Goal: Task Accomplishment & Management: Manage account settings

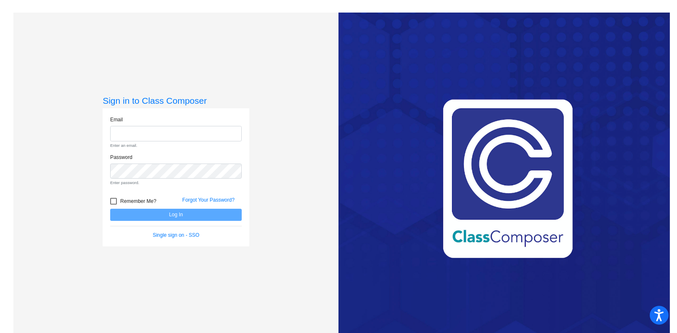
type input "[EMAIL_ADDRESS][DOMAIN_NAME]"
click at [138, 202] on form "Email [EMAIL_ADDRESS][DOMAIN_NAME] Enter an email. Password Enter password. Rem…" at bounding box center [175, 177] width 131 height 123
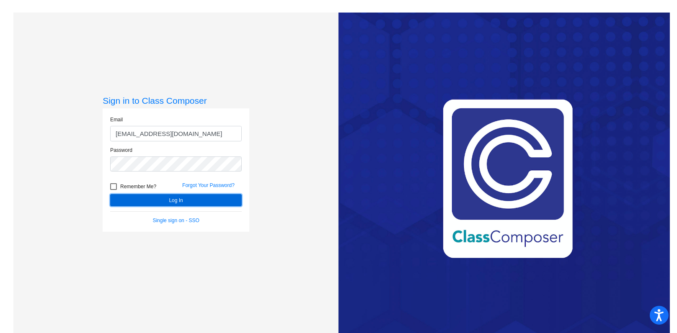
drag, startPoint x: 138, startPoint y: 202, endPoint x: 117, endPoint y: 197, distance: 22.0
click at [117, 197] on button "Log In" at bounding box center [175, 200] width 131 height 12
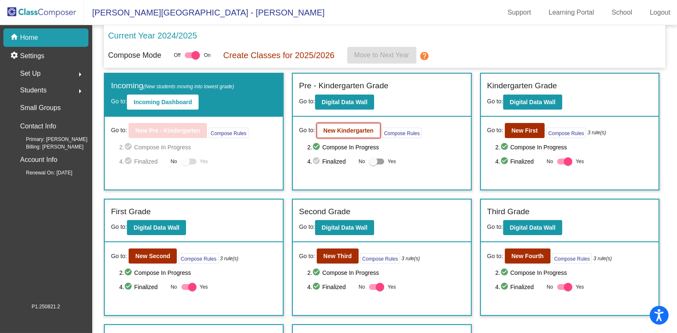
click at [353, 129] on b "New Kindergarten" at bounding box center [348, 130] width 50 height 7
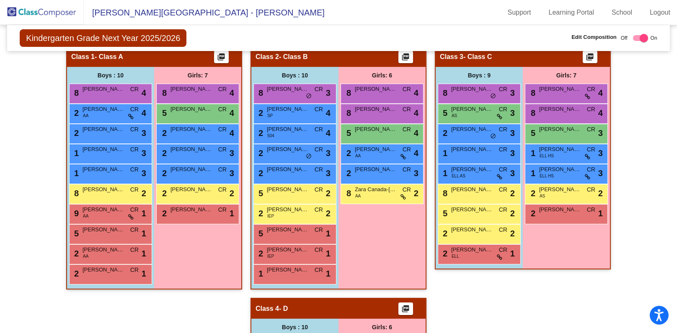
scroll to position [62, 0]
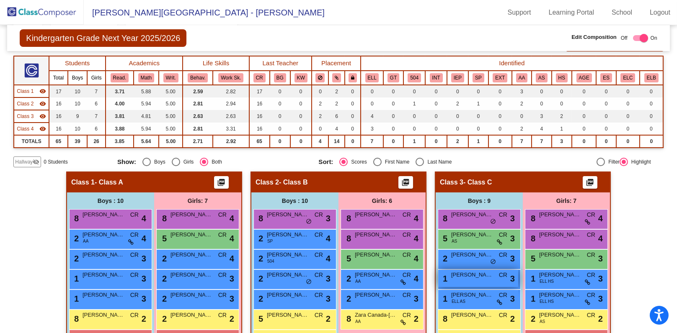
click at [472, 275] on span "[PERSON_NAME]" at bounding box center [472, 275] width 42 height 8
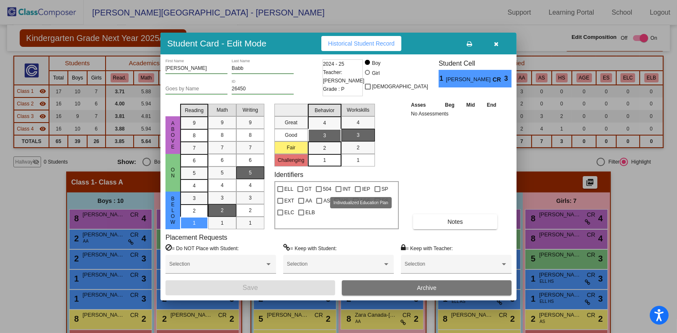
click at [355, 188] on div at bounding box center [358, 189] width 6 height 6
click at [357, 192] on input "IEP" at bounding box center [357, 192] width 0 height 0
checkbox input "true"
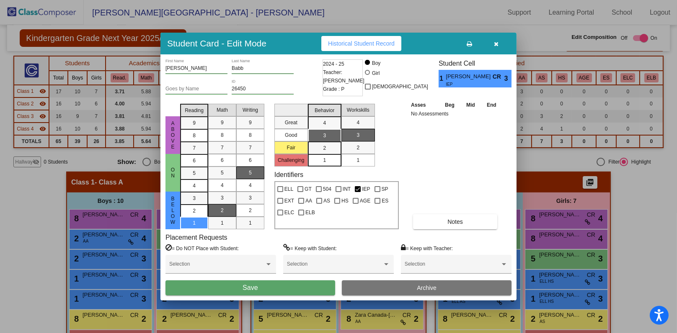
click at [292, 283] on button "Save" at bounding box center [250, 288] width 170 height 15
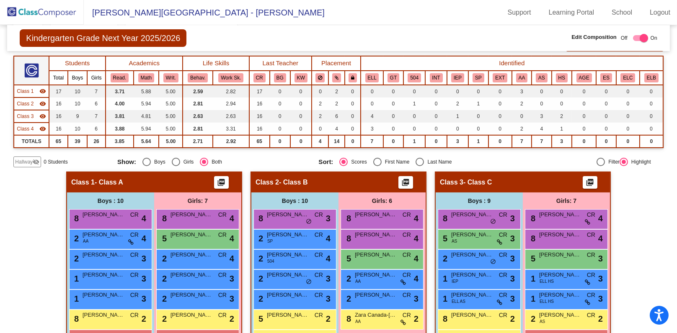
scroll to position [188, 0]
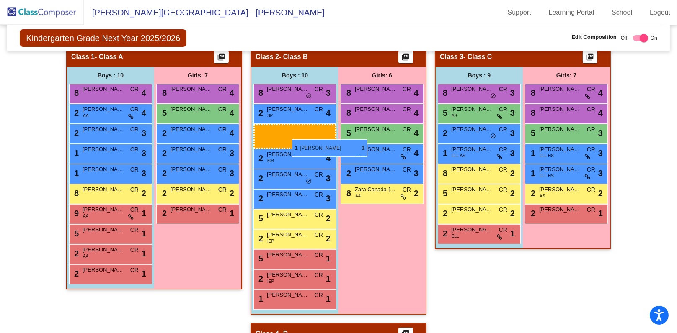
drag, startPoint x: 481, startPoint y: 149, endPoint x: 292, endPoint y: 139, distance: 189.5
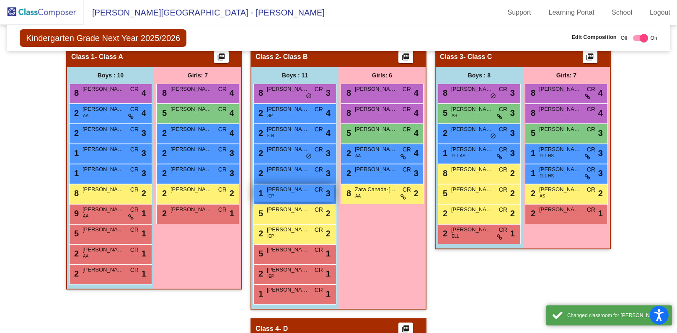
click at [287, 190] on span "[PERSON_NAME]" at bounding box center [288, 190] width 42 height 8
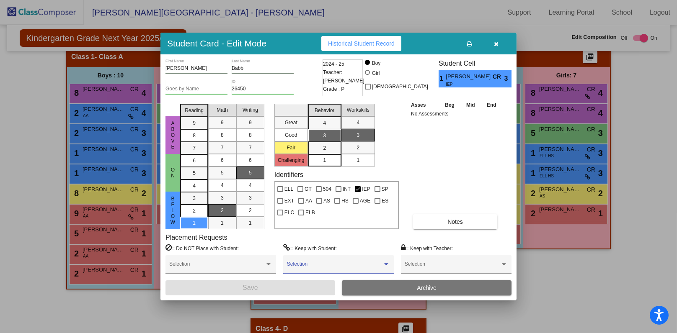
click at [308, 265] on span at bounding box center [334, 267] width 95 height 6
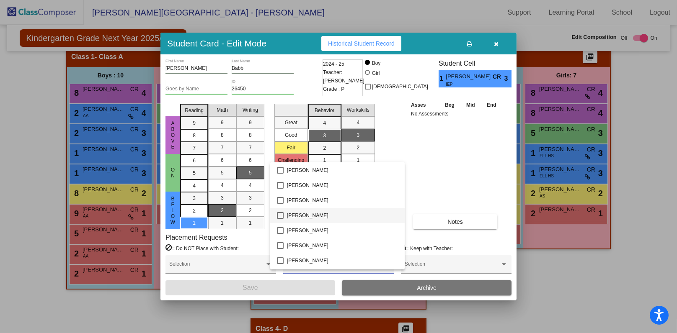
scroll to position [440, 0]
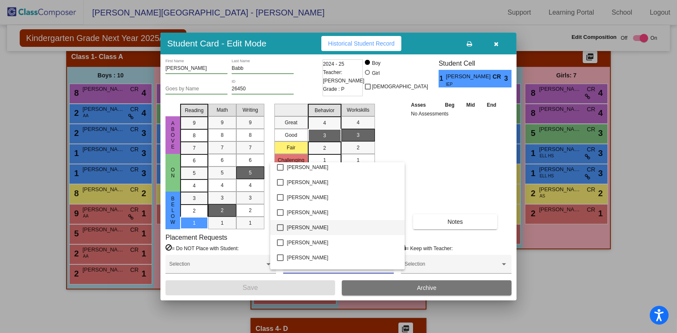
click at [314, 227] on span "[PERSON_NAME]" at bounding box center [342, 227] width 111 height 15
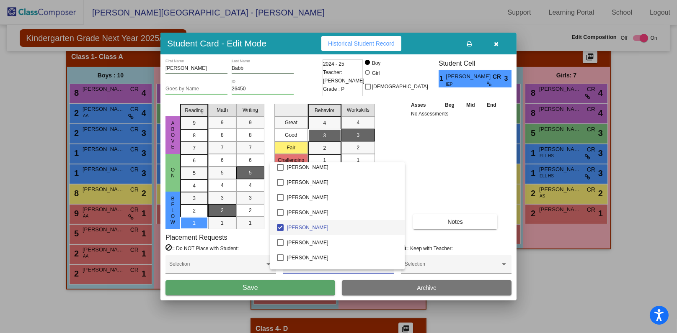
scroll to position [565, 0]
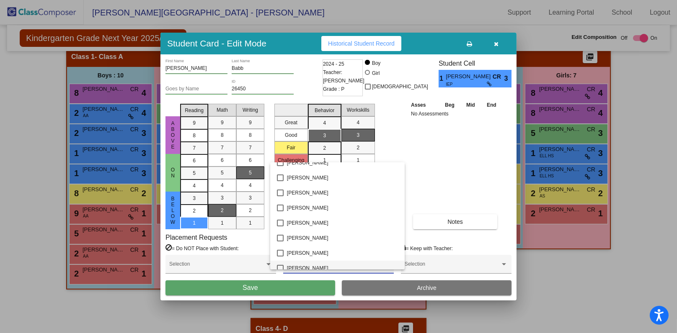
click at [310, 264] on span "[PERSON_NAME]" at bounding box center [342, 268] width 111 height 15
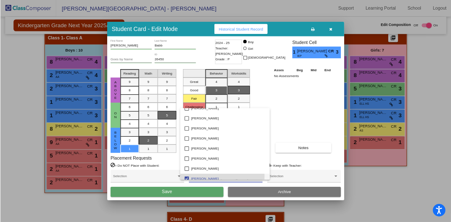
scroll to position [571, 0]
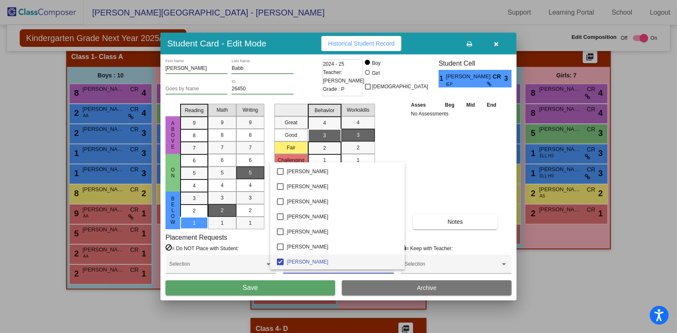
click at [311, 285] on div at bounding box center [338, 166] width 677 height 333
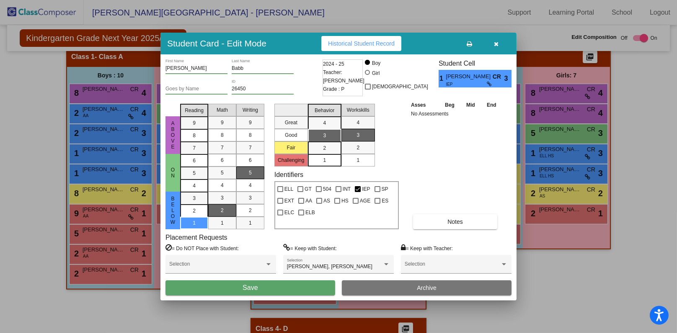
click at [309, 286] on button "Save" at bounding box center [250, 288] width 170 height 15
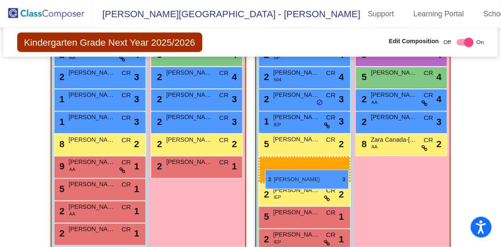
scroll to position [399, 0]
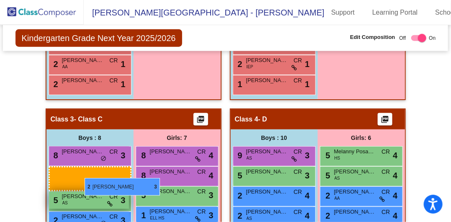
drag, startPoint x: 269, startPoint y: 143, endPoint x: 85, endPoint y: 178, distance: 187.8
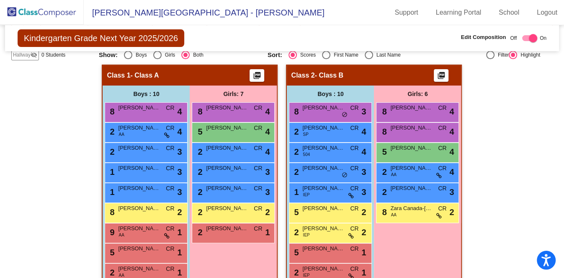
scroll to position [243, 0]
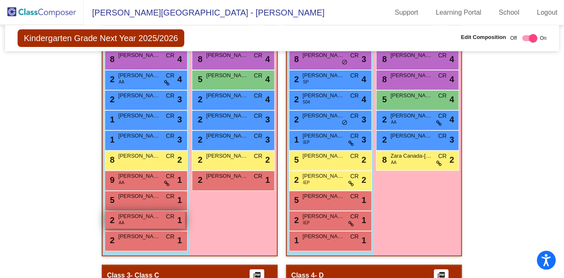
click at [137, 212] on span "[PERSON_NAME]" at bounding box center [139, 216] width 42 height 8
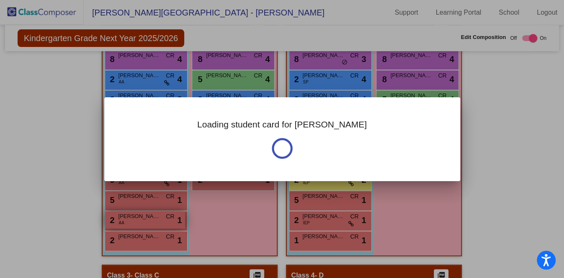
click at [137, 193] on div at bounding box center [282, 139] width 564 height 278
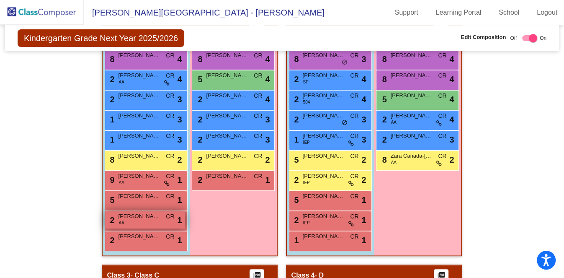
click at [140, 212] on span "[PERSON_NAME]" at bounding box center [139, 216] width 42 height 8
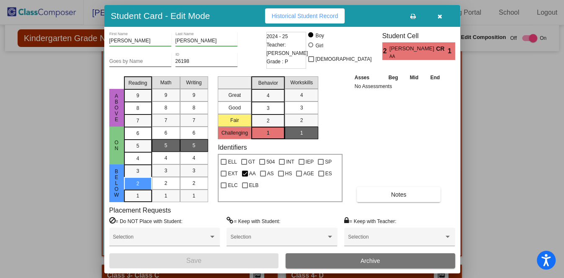
click at [143, 60] on input "Goes by Name" at bounding box center [140, 62] width 62 height 6
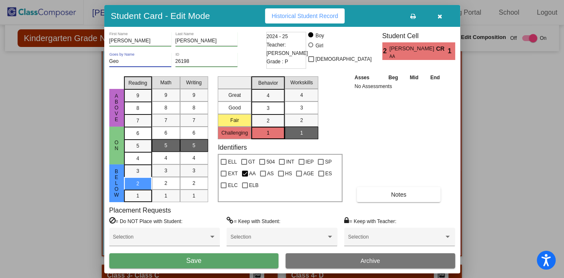
type input "Geo"
click at [218, 260] on button "Save" at bounding box center [194, 260] width 170 height 15
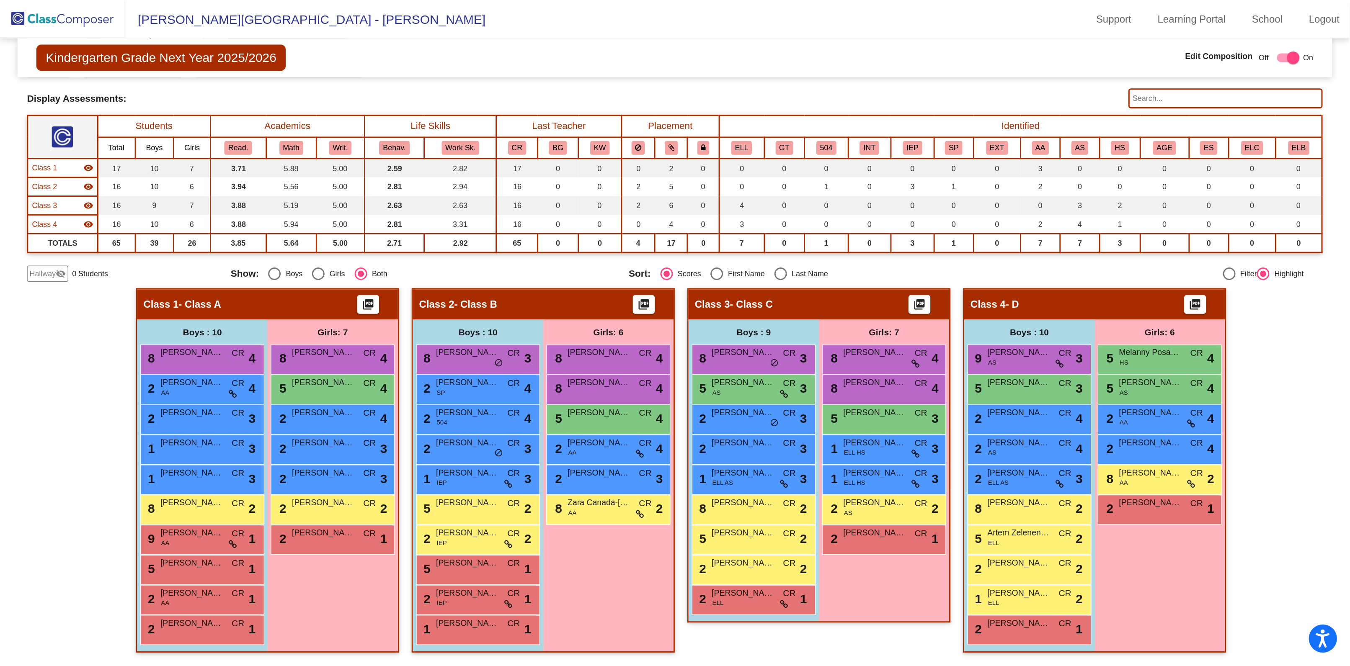
scroll to position [39, 0]
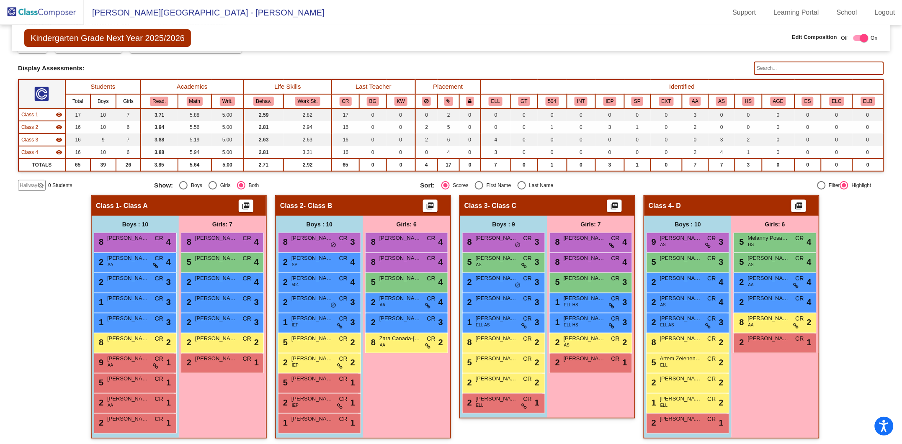
click at [676, 230] on mat-sidenav-content "Kindergarten Grade Next Year 2025/2026 Edit Composition Off On Incoming Digital…" at bounding box center [451, 234] width 902 height 419
click at [676, 333] on div "2 [PERSON_NAME] CR lock do_not_disturb_alt 1" at bounding box center [687, 422] width 80 height 17
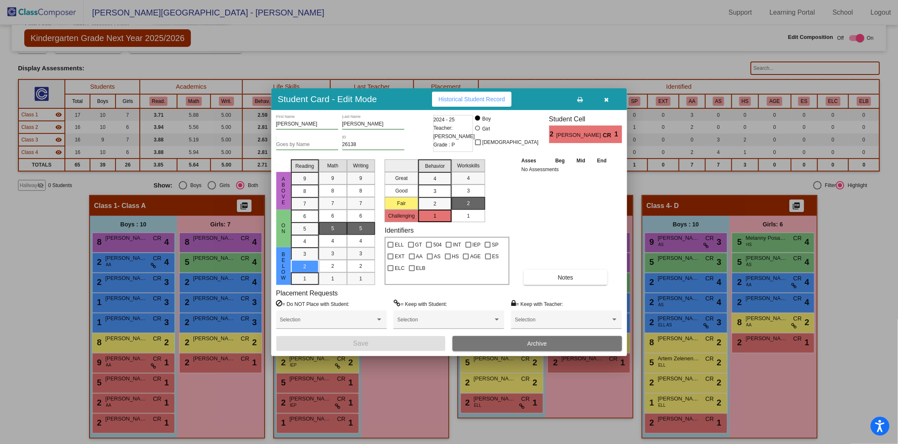
click at [607, 99] on icon "button" at bounding box center [607, 100] width 5 height 6
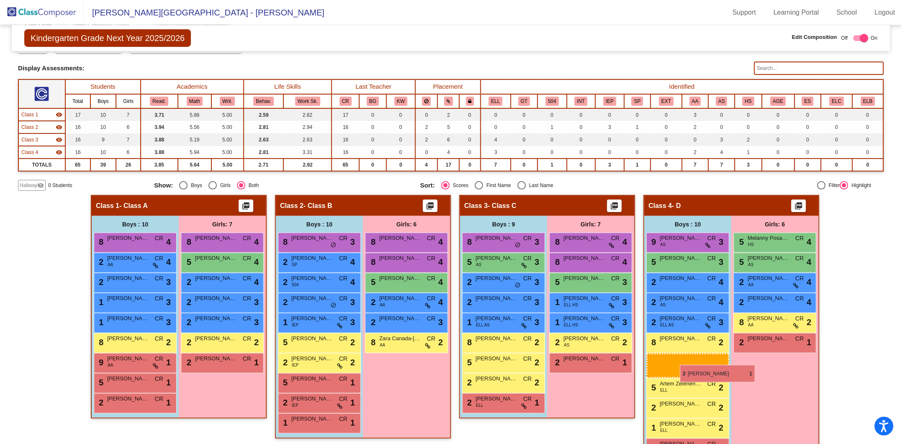
drag, startPoint x: 133, startPoint y: 402, endPoint x: 680, endPoint y: 365, distance: 548.1
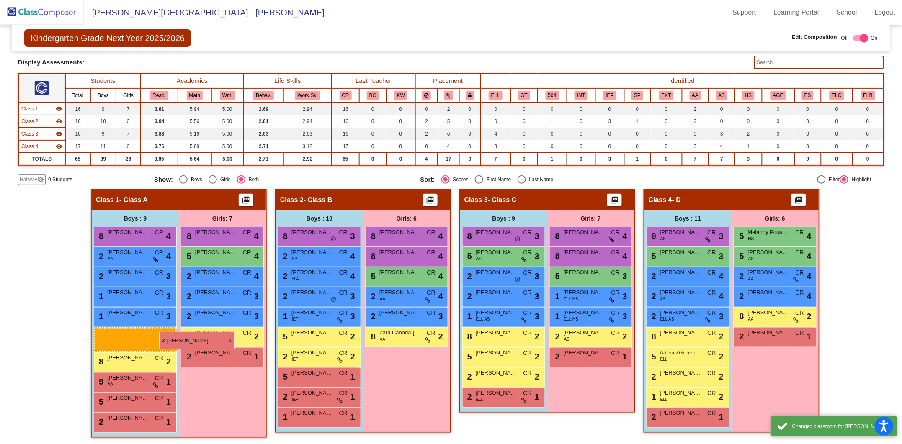
scroll to position [44, 0]
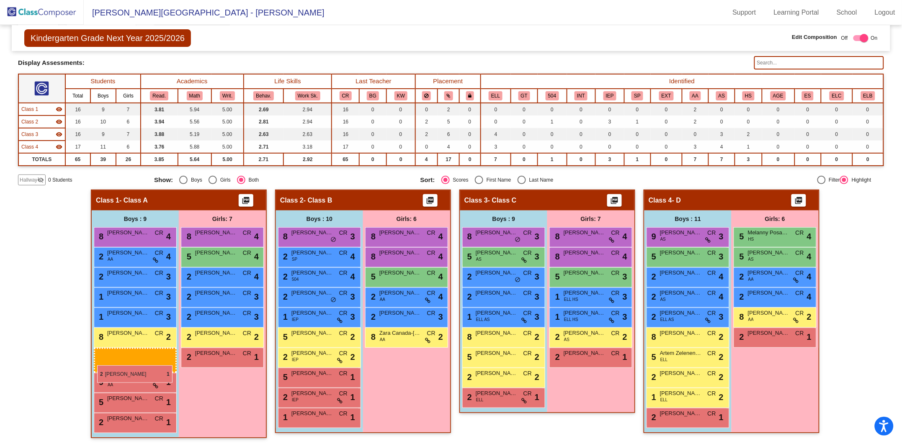
drag, startPoint x: 677, startPoint y: 433, endPoint x: 97, endPoint y: 366, distance: 583.5
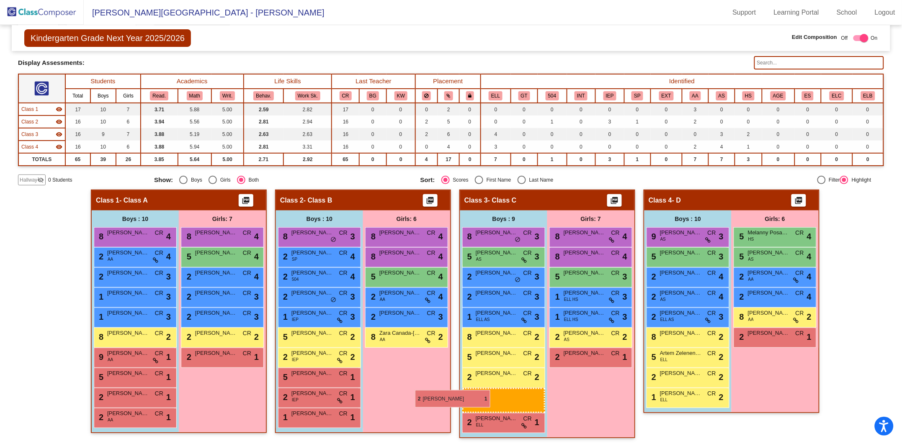
scroll to position [45, 0]
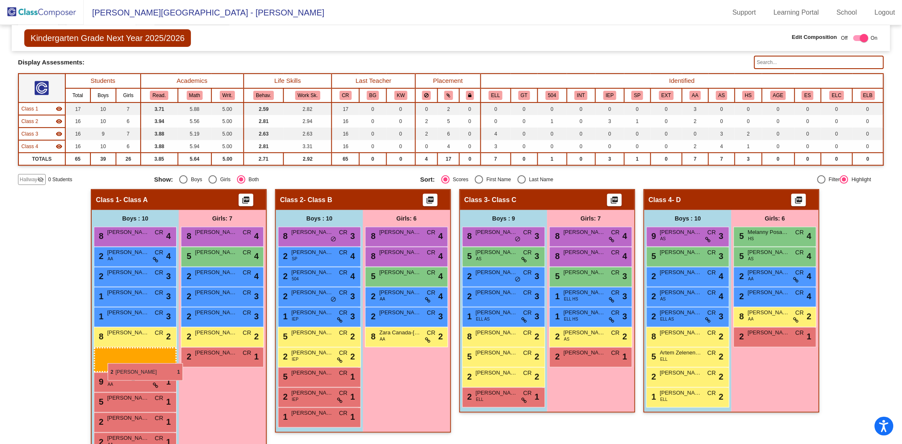
drag, startPoint x: 700, startPoint y: 421, endPoint x: 108, endPoint y: 363, distance: 594.9
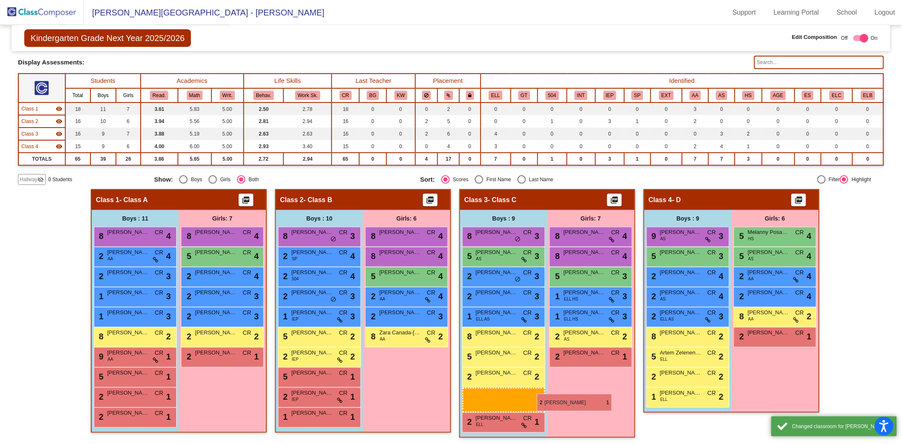
scroll to position [44, 0]
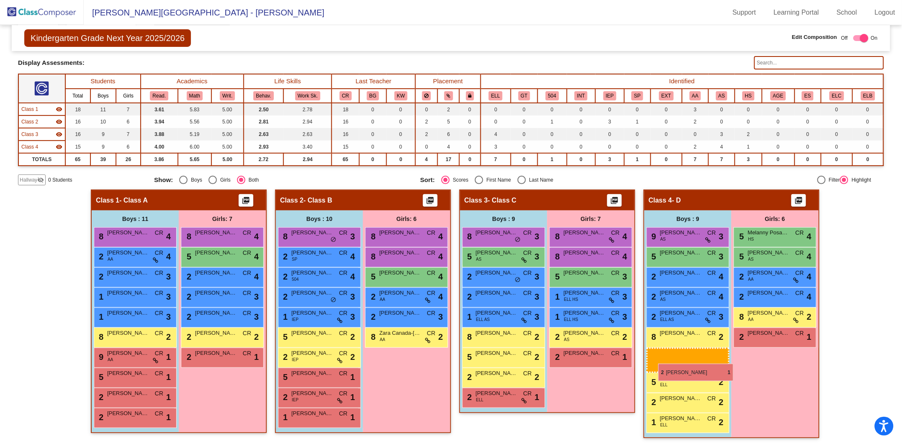
drag, startPoint x: 131, startPoint y: 417, endPoint x: 658, endPoint y: 364, distance: 530.3
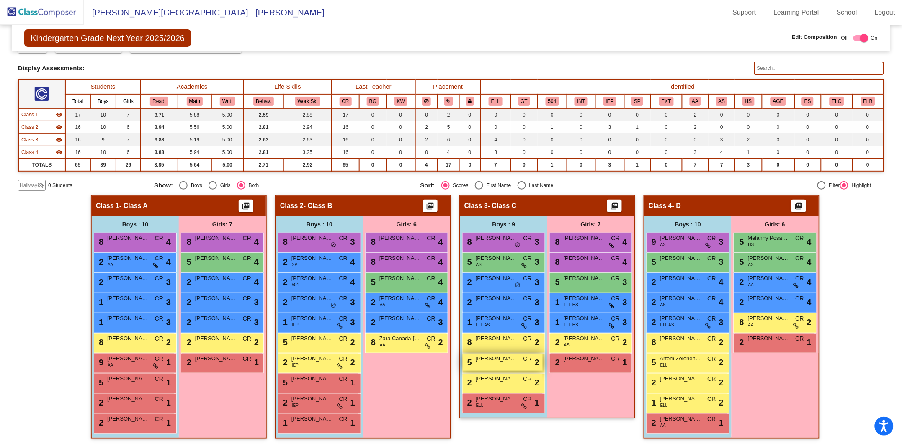
click at [514, 333] on span "[PERSON_NAME]" at bounding box center [497, 359] width 42 height 8
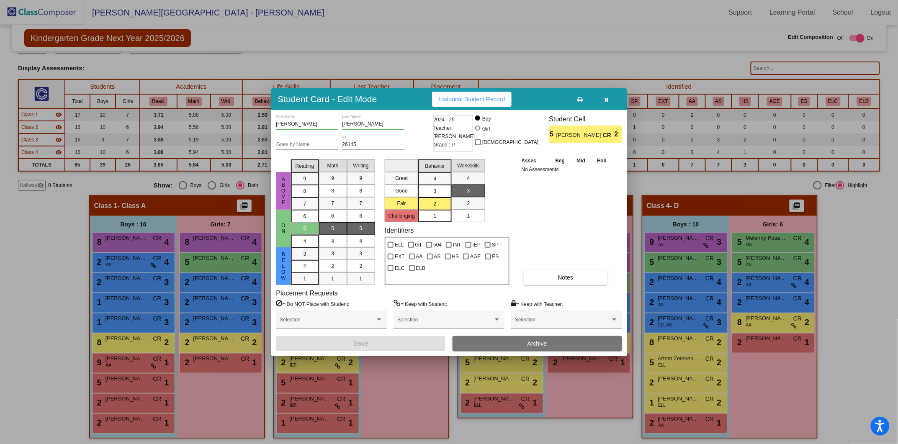
click at [438, 192] on div "3" at bounding box center [435, 191] width 16 height 13
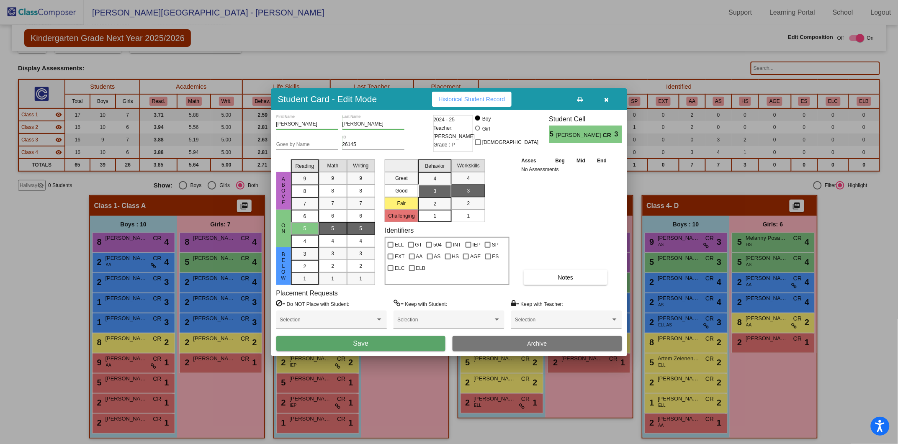
click at [379, 333] on button "Save" at bounding box center [361, 343] width 170 height 15
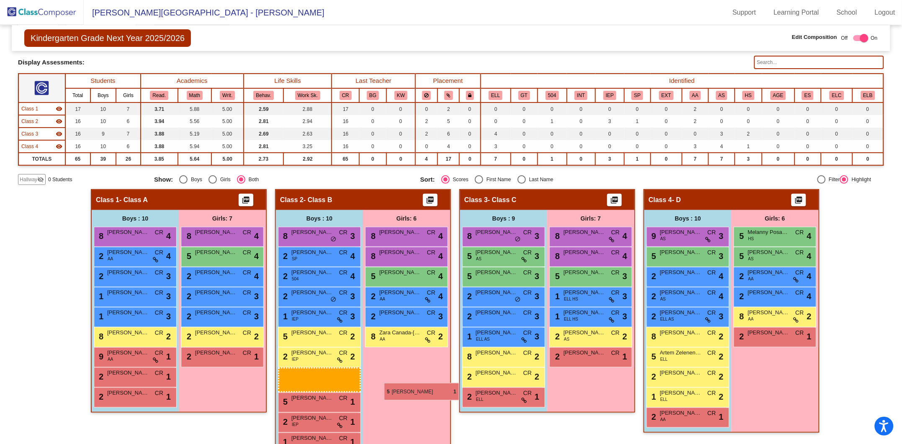
scroll to position [44, 0]
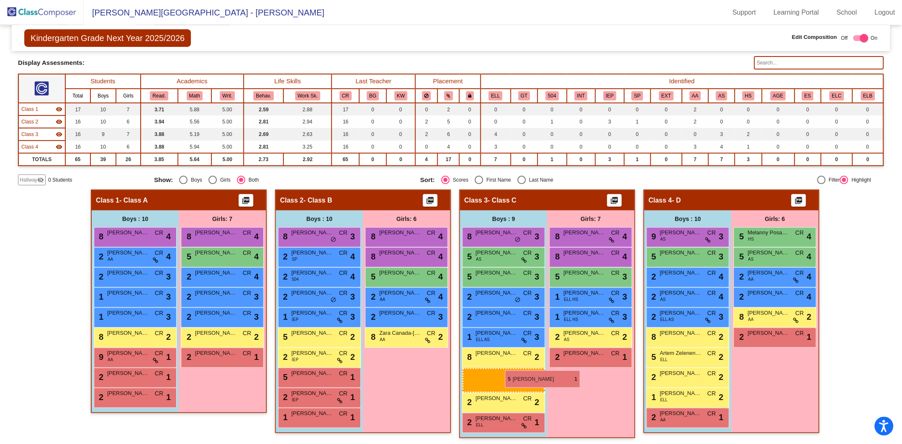
drag, startPoint x: 121, startPoint y: 378, endPoint x: 505, endPoint y: 371, distance: 383.6
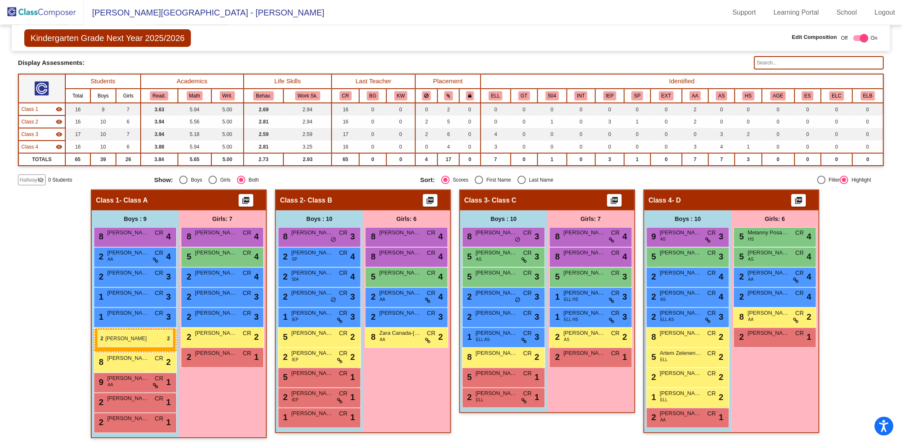
drag, startPoint x: 498, startPoint y: 381, endPoint x: 98, endPoint y: 330, distance: 403.6
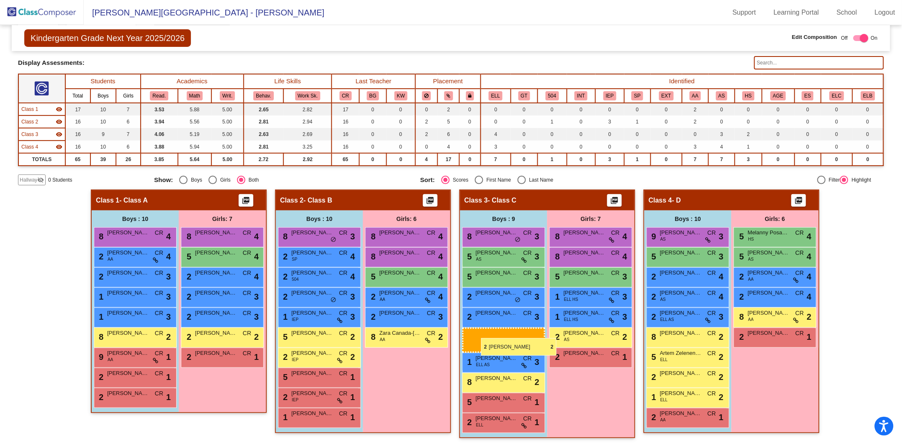
drag, startPoint x: 119, startPoint y: 356, endPoint x: 481, endPoint y: 338, distance: 363.0
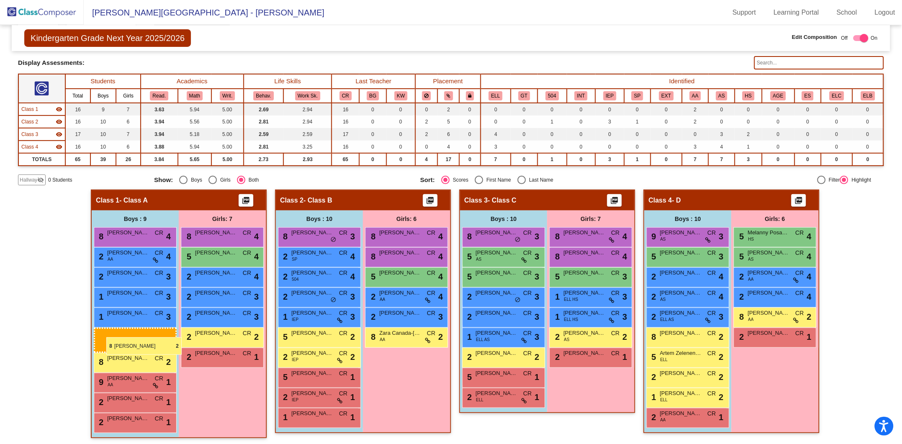
drag, startPoint x: 500, startPoint y: 359, endPoint x: 108, endPoint y: 338, distance: 392.5
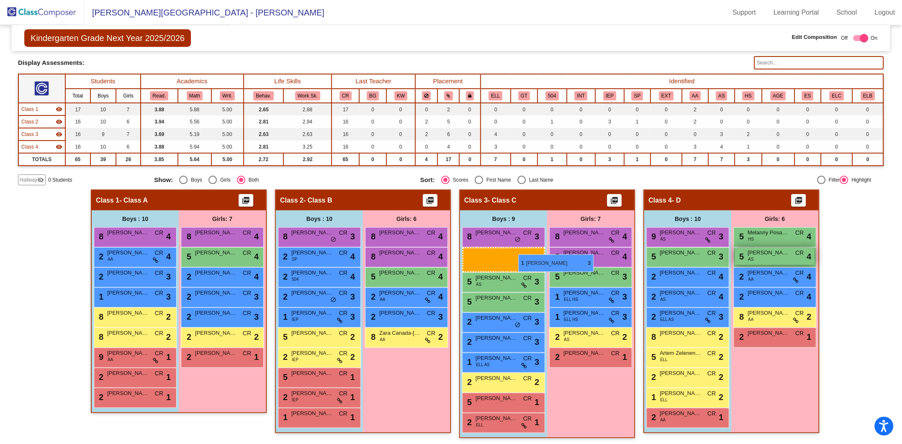
scroll to position [45, 0]
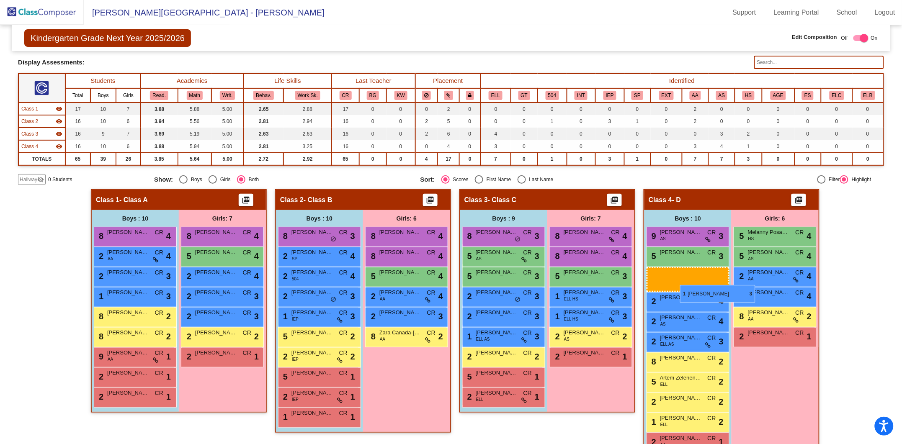
drag, startPoint x: 134, startPoint y: 298, endPoint x: 680, endPoint y: 285, distance: 545.8
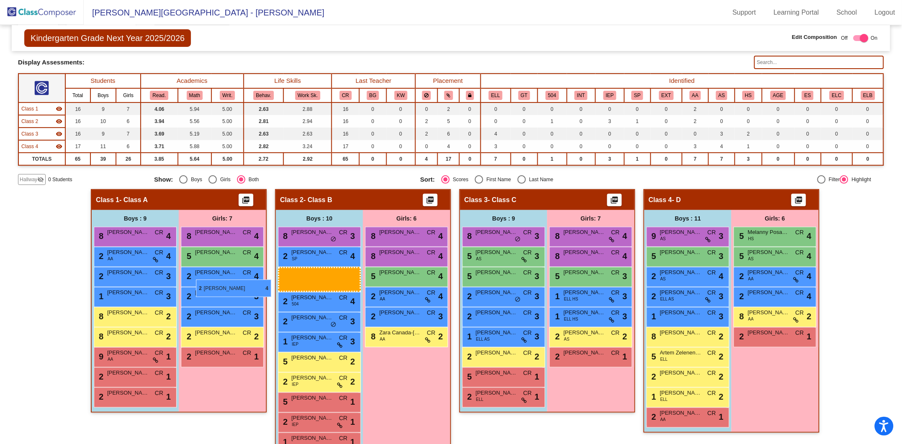
scroll to position [44, 0]
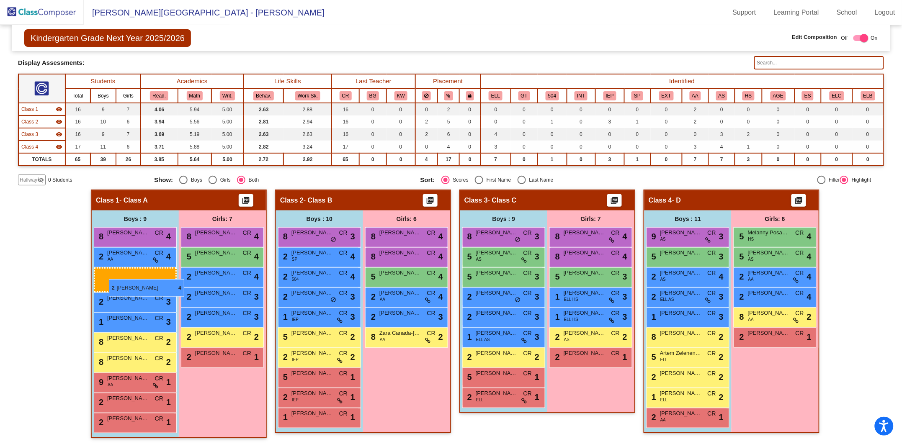
drag, startPoint x: 693, startPoint y: 274, endPoint x: 109, endPoint y: 279, distance: 584.2
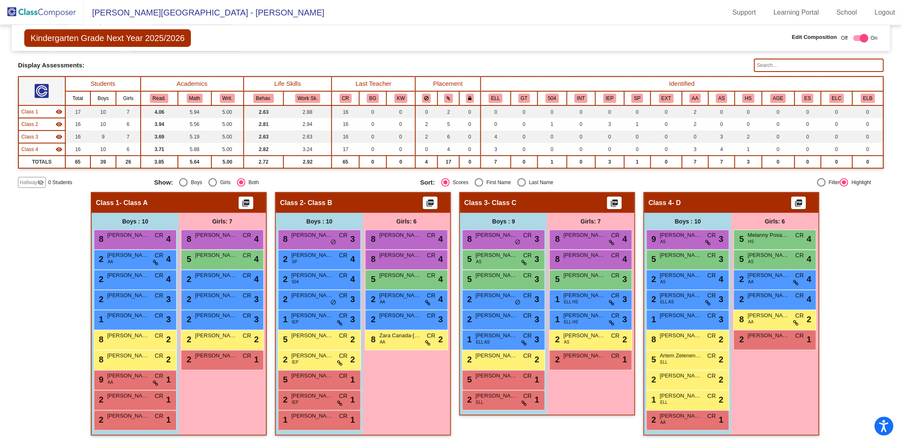
scroll to position [39, 0]
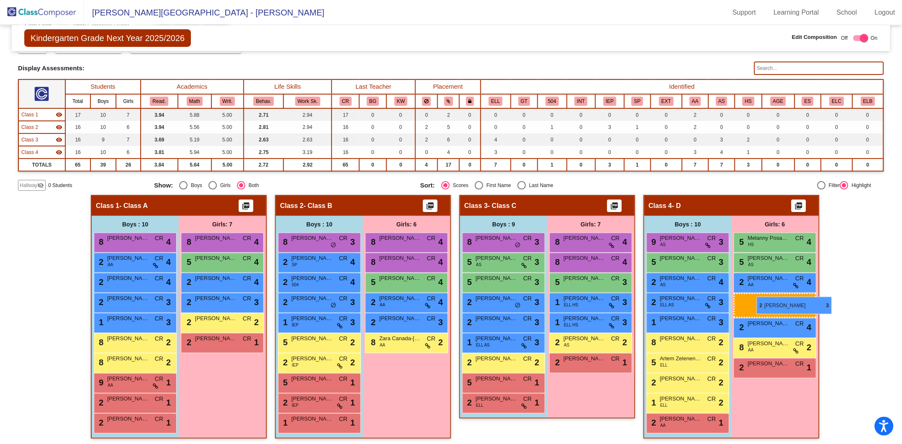
drag, startPoint x: 239, startPoint y: 300, endPoint x: 757, endPoint y: 297, distance: 517.6
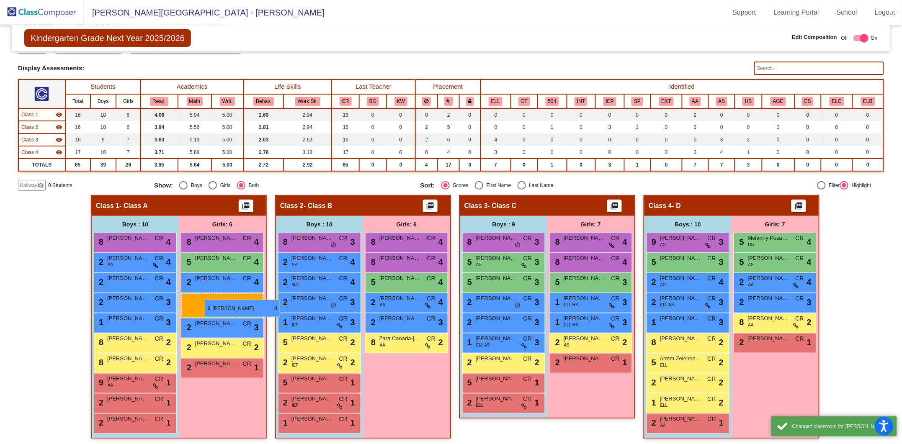
drag, startPoint x: 773, startPoint y: 299, endPoint x: 205, endPoint y: 300, distance: 568.2
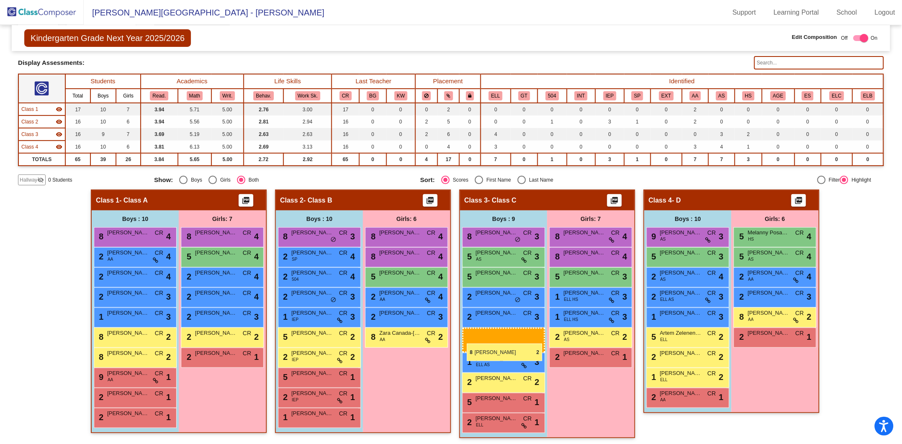
scroll to position [45, 0]
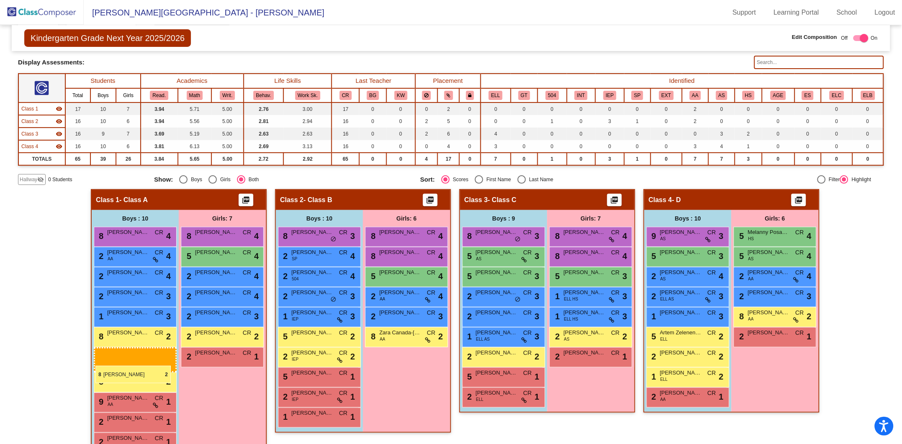
drag, startPoint x: 693, startPoint y: 341, endPoint x: 95, endPoint y: 366, distance: 598.1
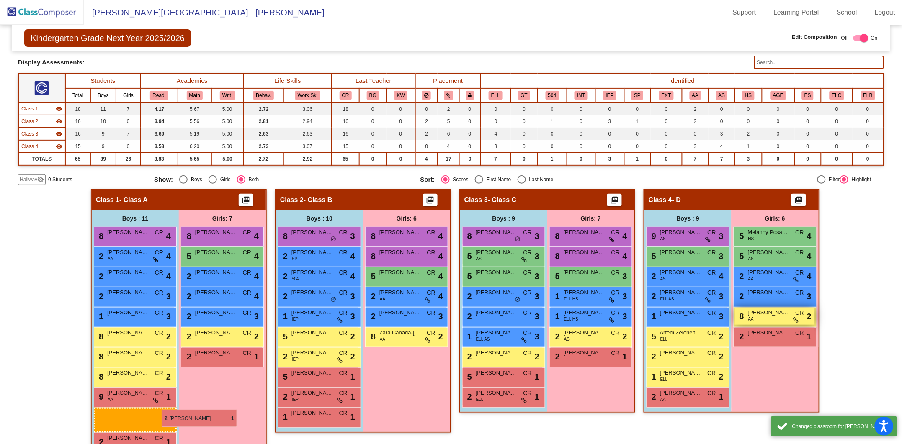
scroll to position [44, 0]
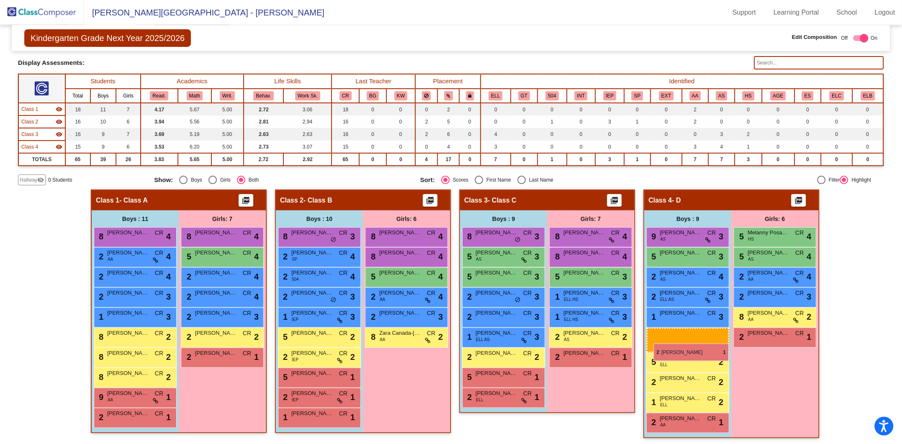
drag, startPoint x: 147, startPoint y: 413, endPoint x: 654, endPoint y: 344, distance: 511.0
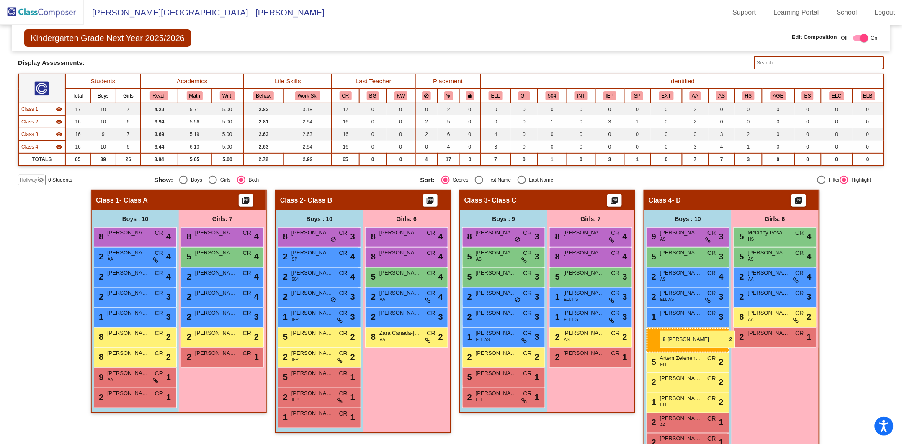
scroll to position [45, 0]
drag, startPoint x: 123, startPoint y: 380, endPoint x: 672, endPoint y: 335, distance: 551.2
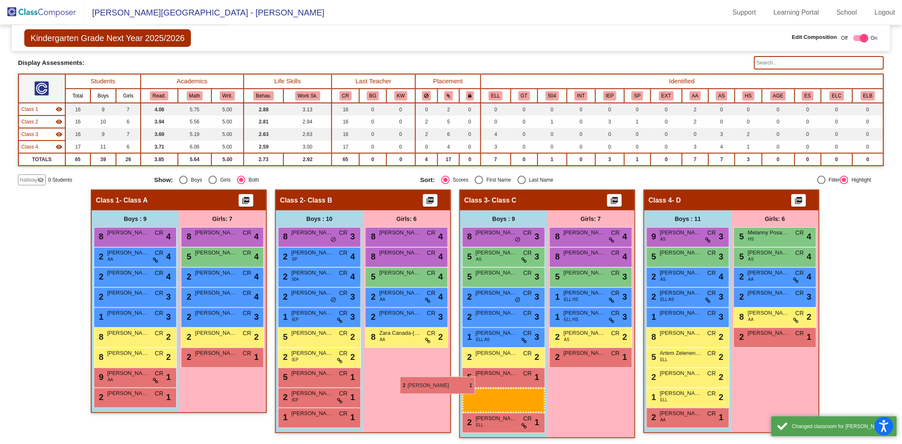
scroll to position [44, 0]
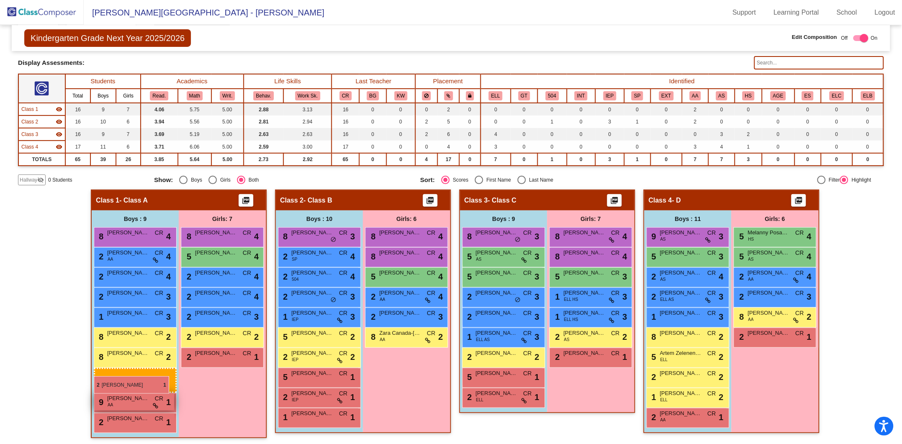
drag, startPoint x: 685, startPoint y: 435, endPoint x: 94, endPoint y: 376, distance: 594.3
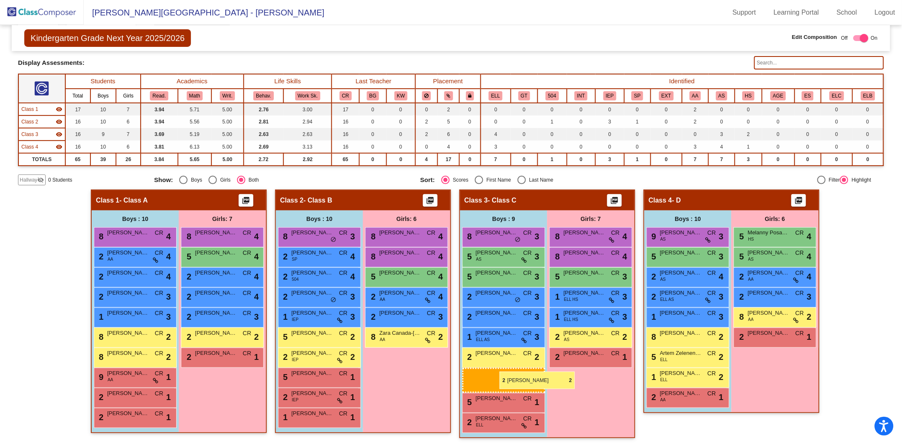
scroll to position [52, 0]
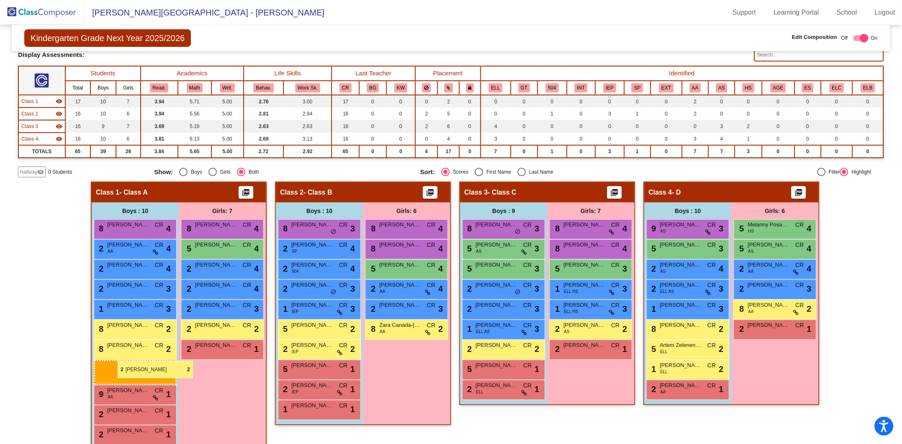
drag, startPoint x: 696, startPoint y: 377, endPoint x: 118, endPoint y: 361, distance: 578.5
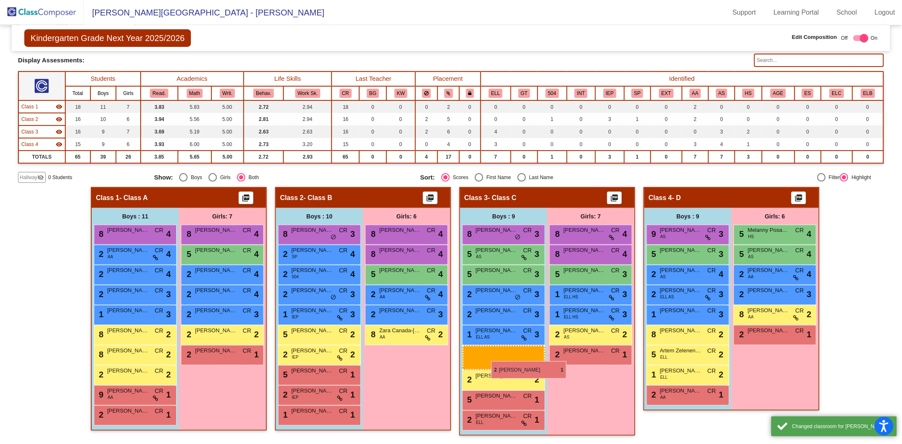
scroll to position [44, 0]
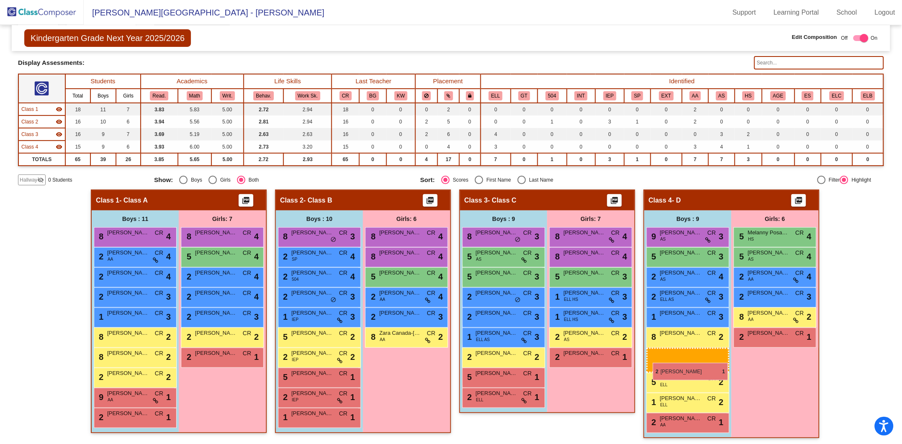
drag, startPoint x: 123, startPoint y: 430, endPoint x: 653, endPoint y: 363, distance: 534.4
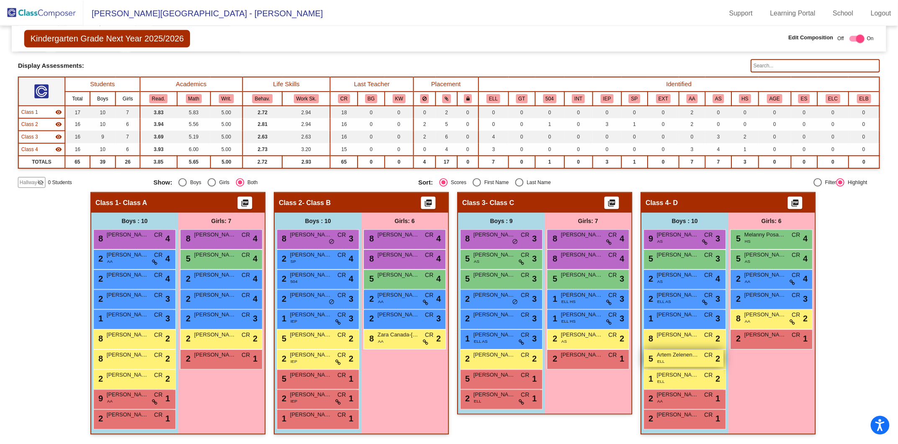
scroll to position [39, 0]
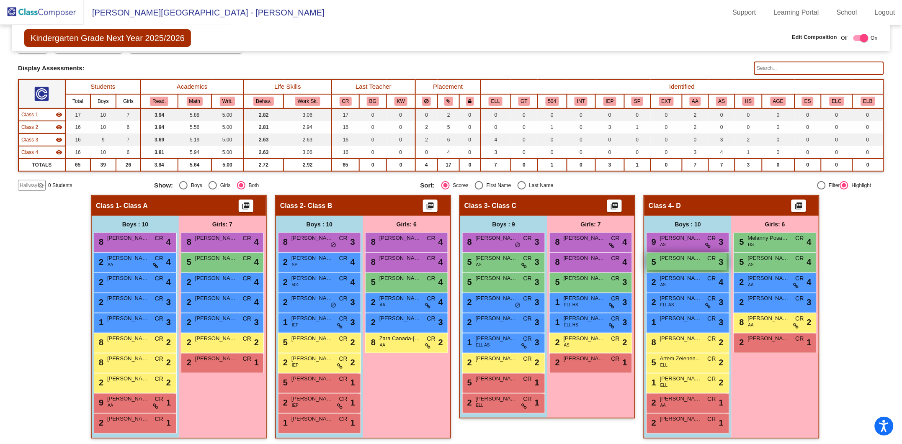
click at [676, 261] on div "5 [PERSON_NAME] lock do_not_disturb_alt 3" at bounding box center [687, 261] width 80 height 17
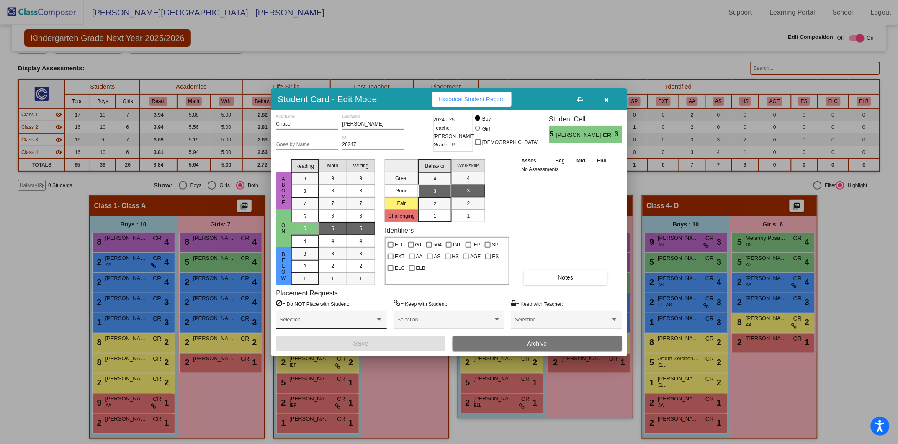
click at [316, 315] on div "Selection" at bounding box center [331, 321] width 103 height 15
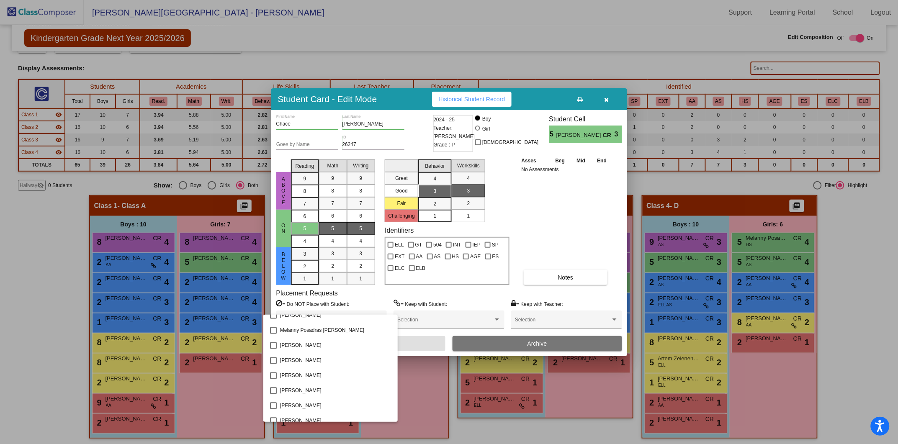
scroll to position [586, 0]
click at [264, 333] on mat-option "[PERSON_NAME]" at bounding box center [330, 384] width 134 height 15
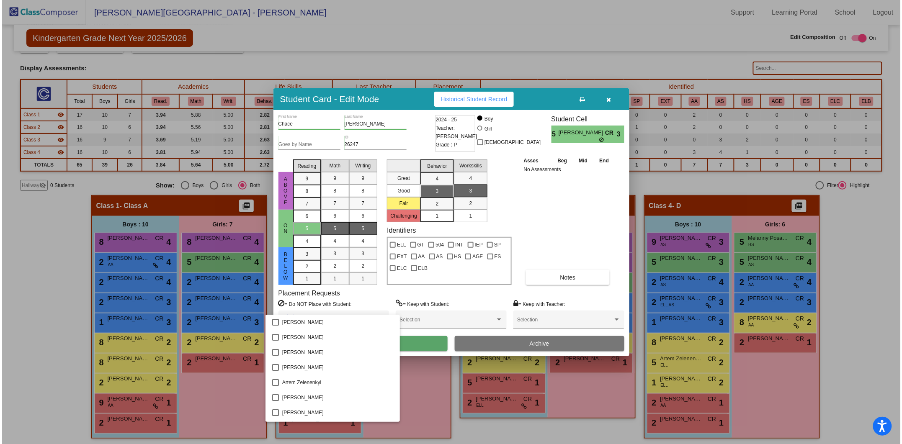
scroll to position [84, 0]
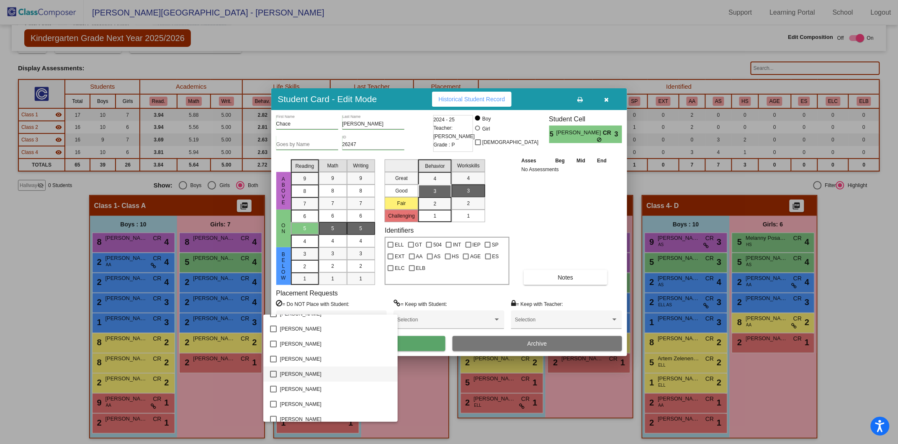
click at [300, 333] on span "[PERSON_NAME]" at bounding box center [335, 374] width 111 height 15
click at [548, 225] on div at bounding box center [449, 222] width 898 height 444
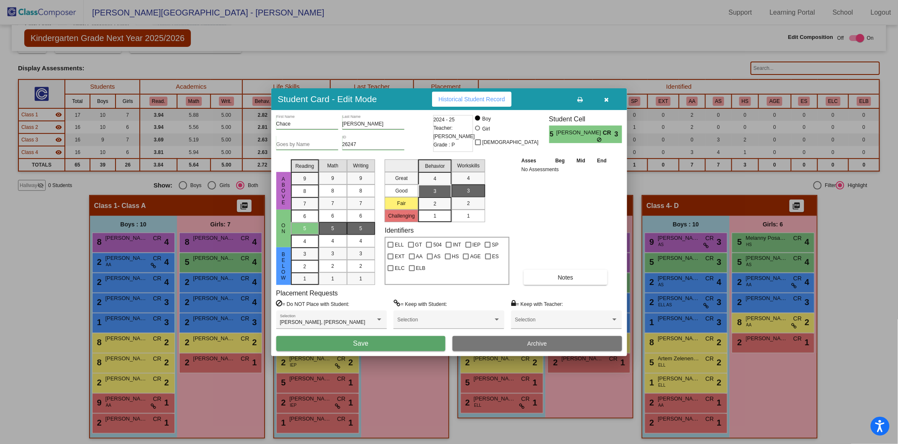
click at [391, 333] on button "Save" at bounding box center [361, 343] width 170 height 15
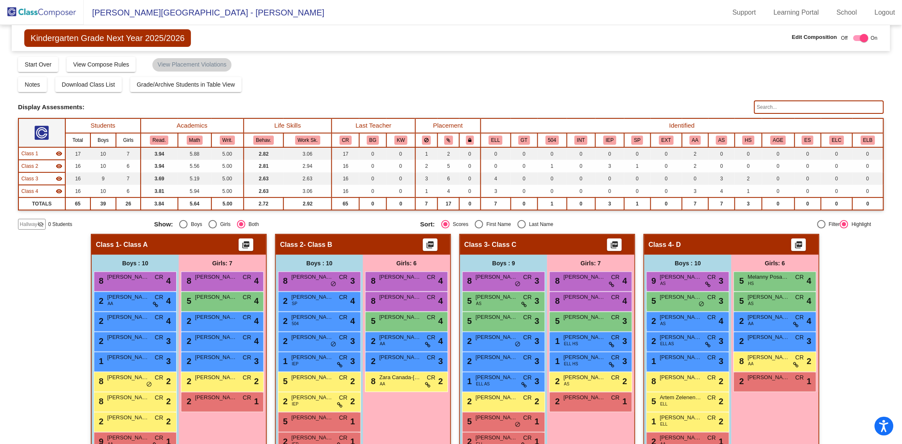
scroll to position [39, 0]
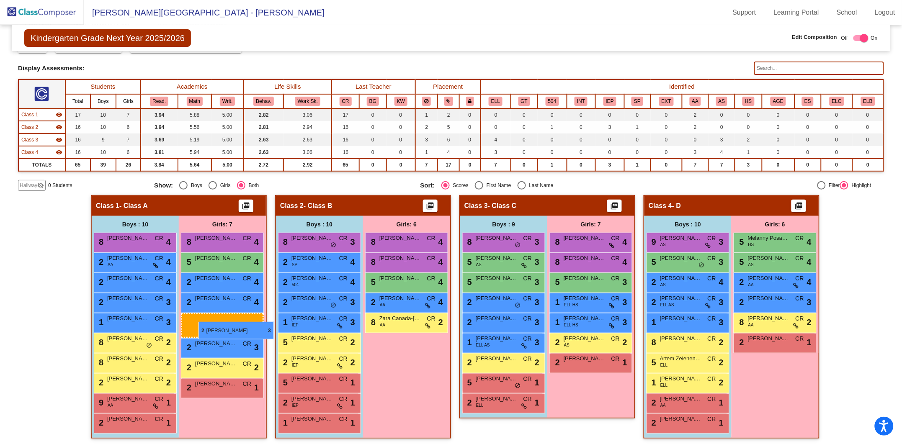
drag, startPoint x: 401, startPoint y: 321, endPoint x: 198, endPoint y: 322, distance: 202.7
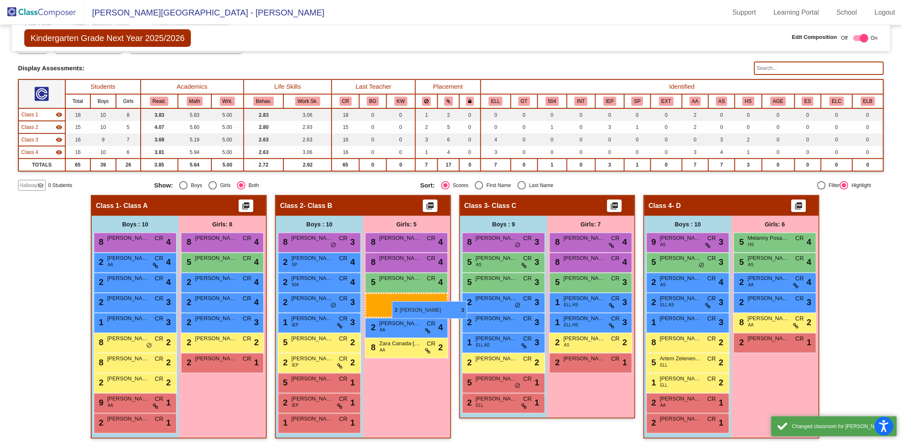
drag, startPoint x: 209, startPoint y: 322, endPoint x: 392, endPoint y: 301, distance: 184.1
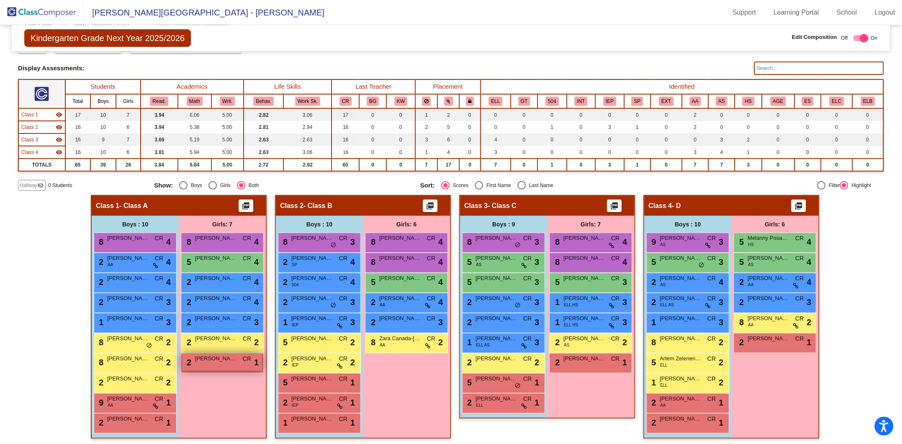
click at [201, 333] on div "2 [PERSON_NAME] CR lock do_not_disturb_alt 1" at bounding box center [222, 362] width 80 height 17
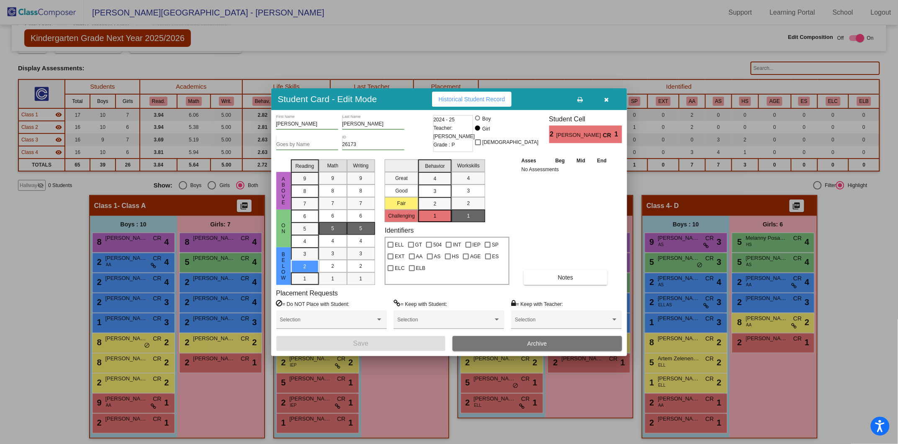
click at [438, 187] on div "3" at bounding box center [435, 191] width 16 height 13
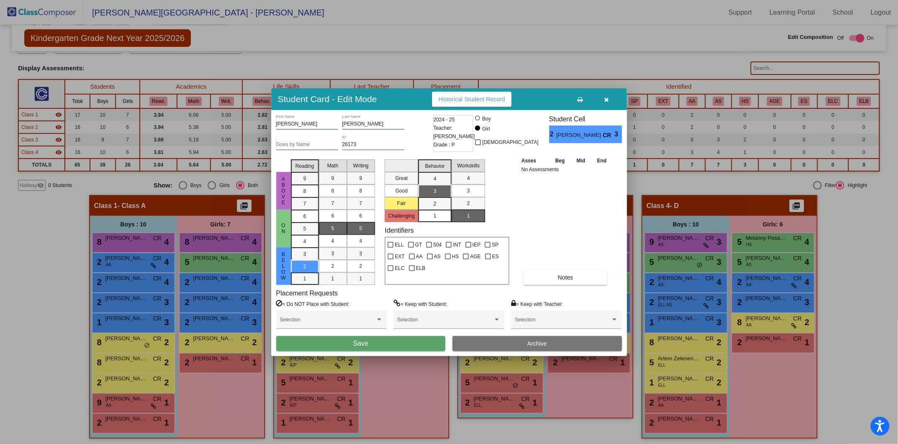
click at [464, 186] on div "3" at bounding box center [469, 191] width 16 height 13
click at [415, 333] on button "Save" at bounding box center [361, 343] width 170 height 15
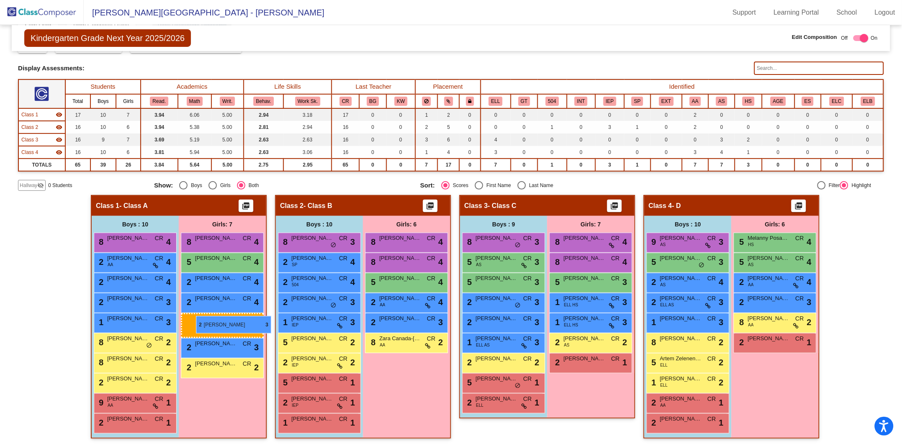
drag, startPoint x: 221, startPoint y: 340, endPoint x: 196, endPoint y: 316, distance: 34.4
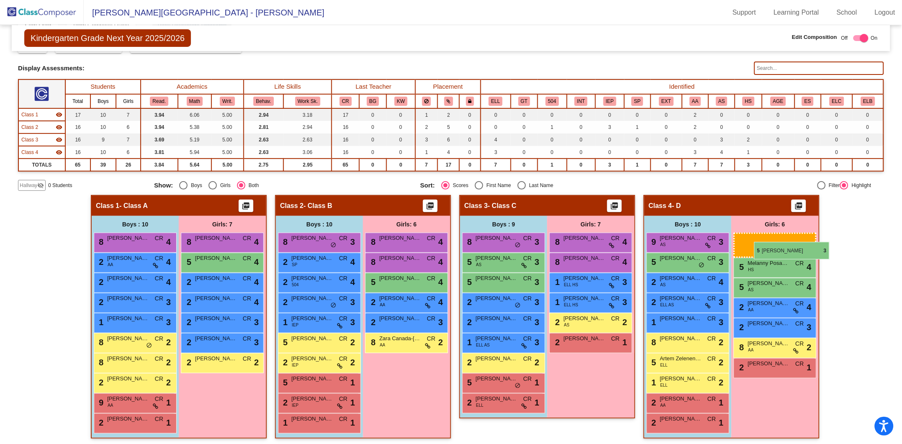
drag, startPoint x: 582, startPoint y: 280, endPoint x: 754, endPoint y: 242, distance: 176.3
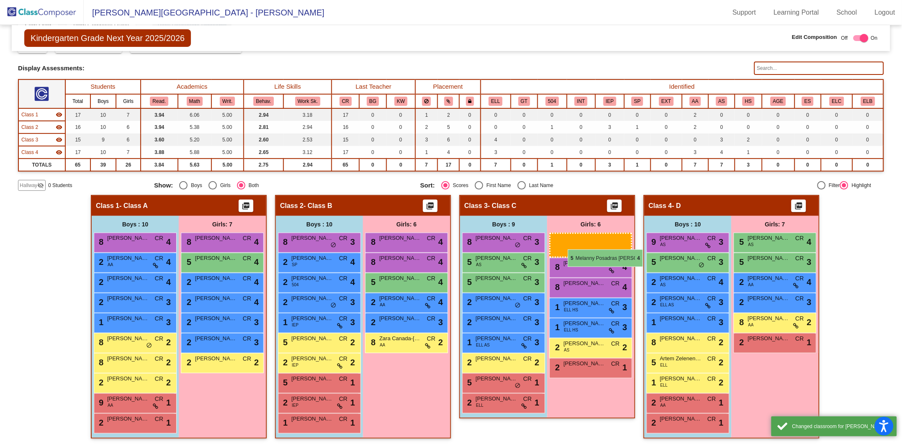
drag, startPoint x: 768, startPoint y: 233, endPoint x: 568, endPoint y: 250, distance: 200.9
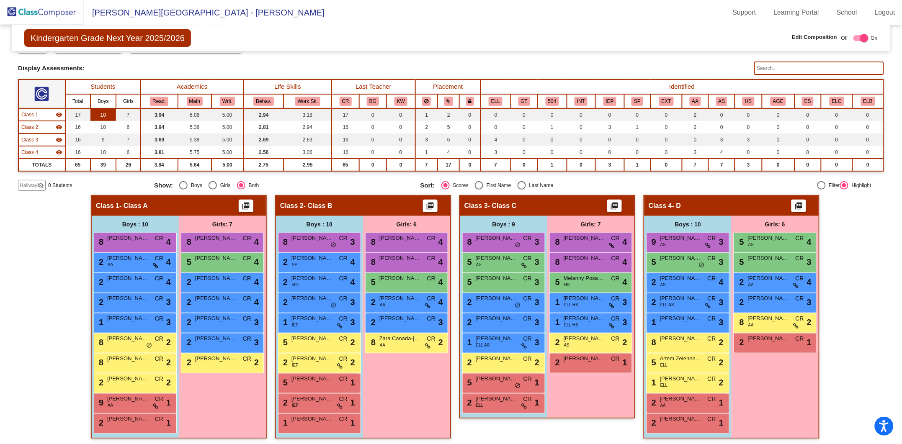
scroll to position [0, 0]
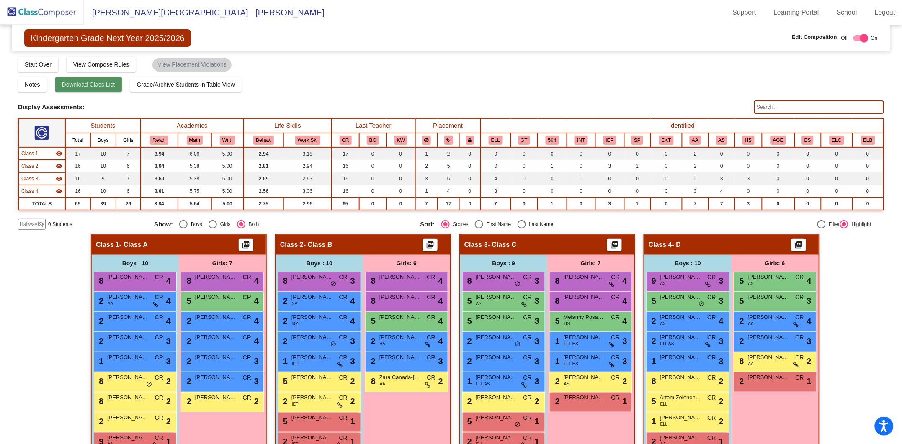
click at [99, 89] on button "Download Class List" at bounding box center [88, 84] width 67 height 15
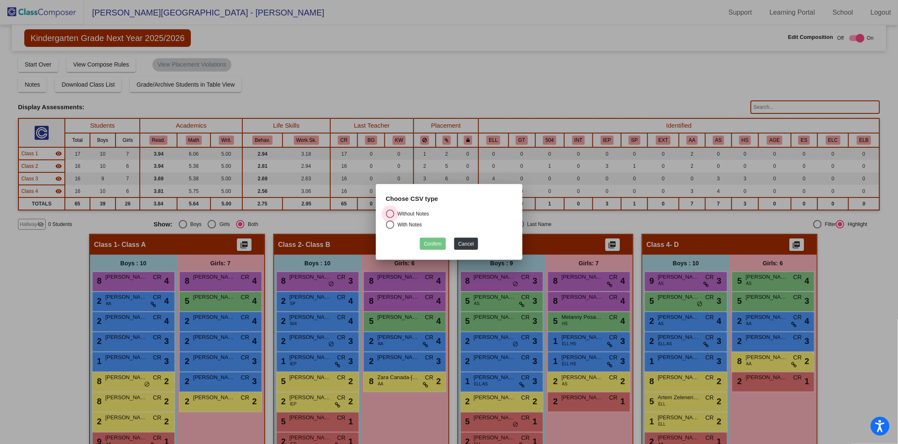
click at [391, 212] on div "Select an option" at bounding box center [390, 214] width 8 height 8
click at [390, 218] on input "Without Notes" at bounding box center [390, 218] width 0 height 0
radio input "true"
click at [425, 244] on button "Confirm" at bounding box center [433, 244] width 26 height 12
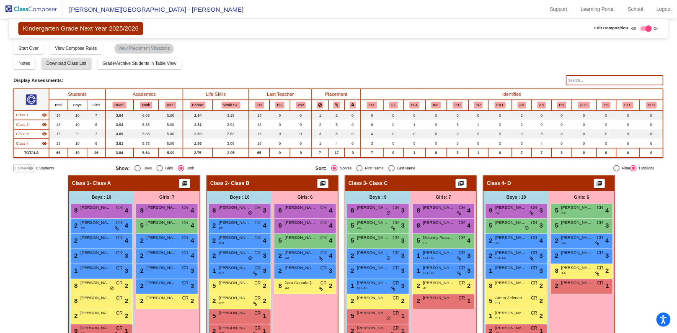
scroll to position [39, 0]
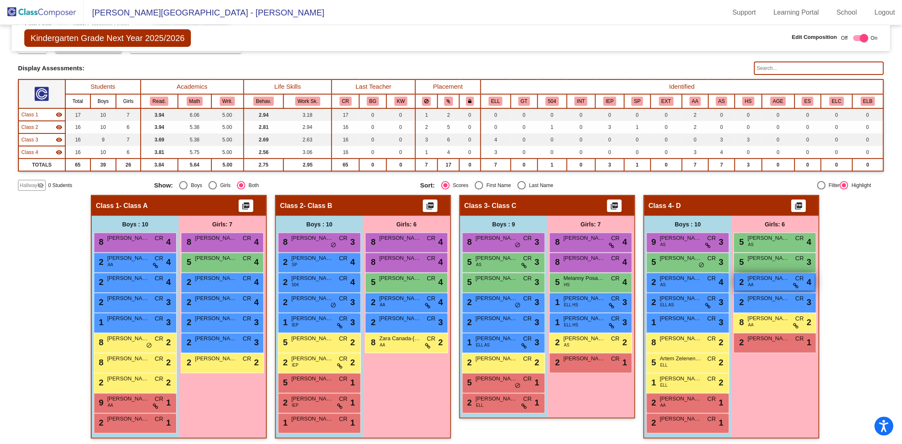
click at [676, 285] on div "2 [PERSON_NAME] AA CR lock do_not_disturb_alt 4" at bounding box center [775, 281] width 80 height 17
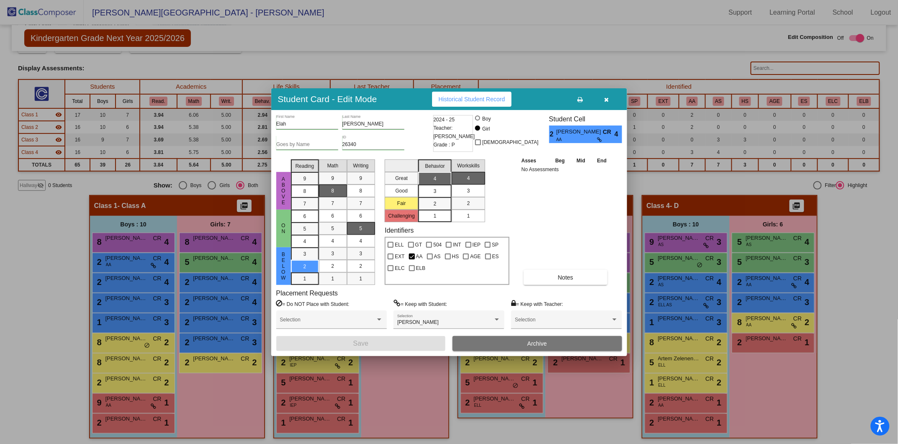
click at [610, 103] on button "button" at bounding box center [607, 99] width 27 height 15
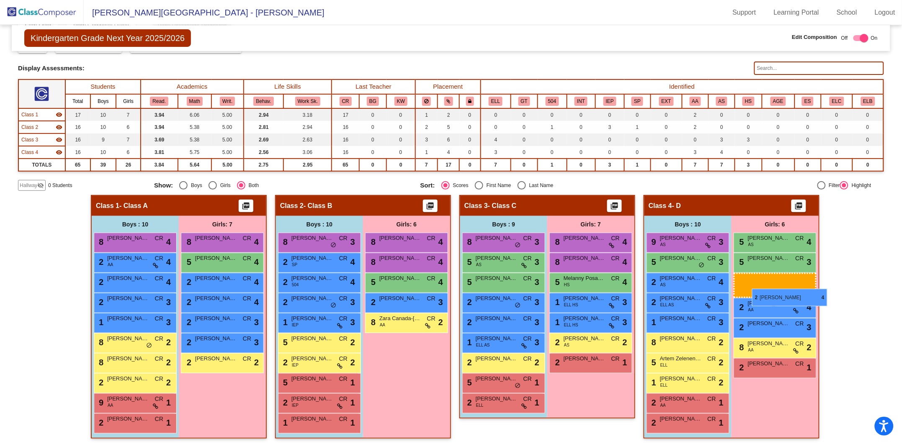
drag, startPoint x: 416, startPoint y: 298, endPoint x: 752, endPoint y: 289, distance: 336.4
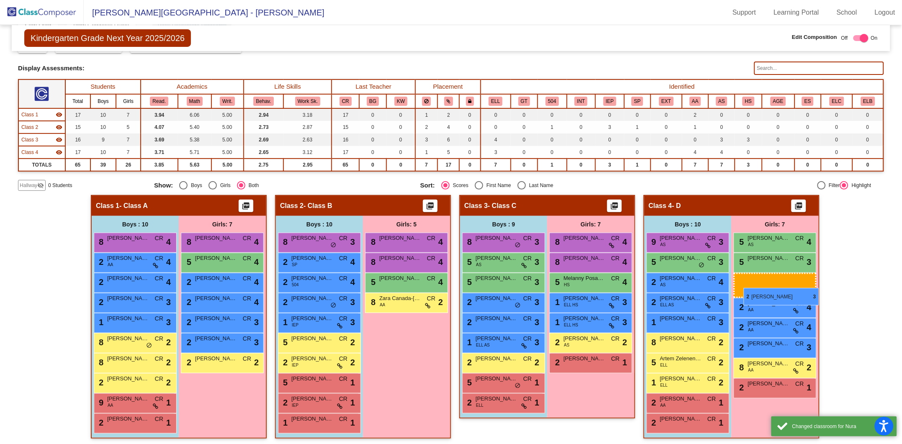
drag, startPoint x: 416, startPoint y: 294, endPoint x: 744, endPoint y: 288, distance: 327.9
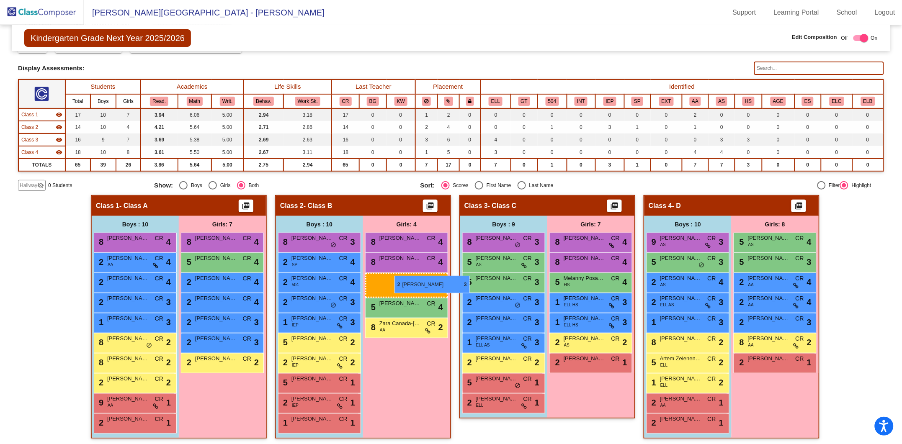
drag, startPoint x: 780, startPoint y: 320, endPoint x: 394, endPoint y: 276, distance: 387.7
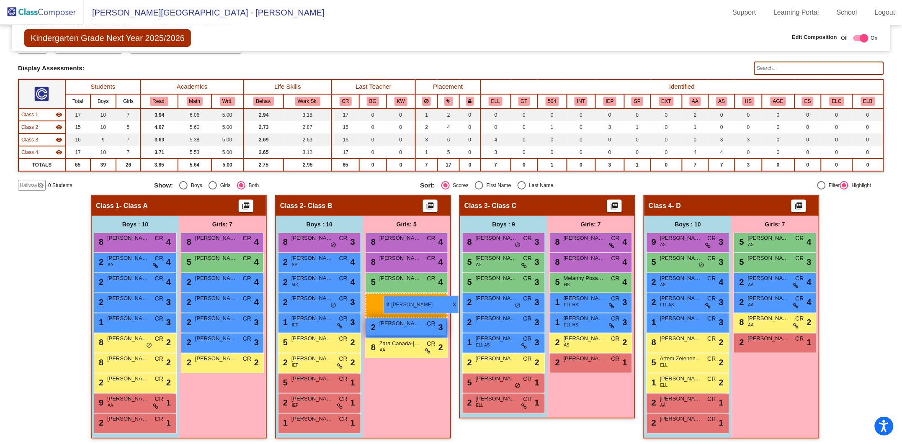
drag, startPoint x: 763, startPoint y: 321, endPoint x: 391, endPoint y: 294, distance: 372.8
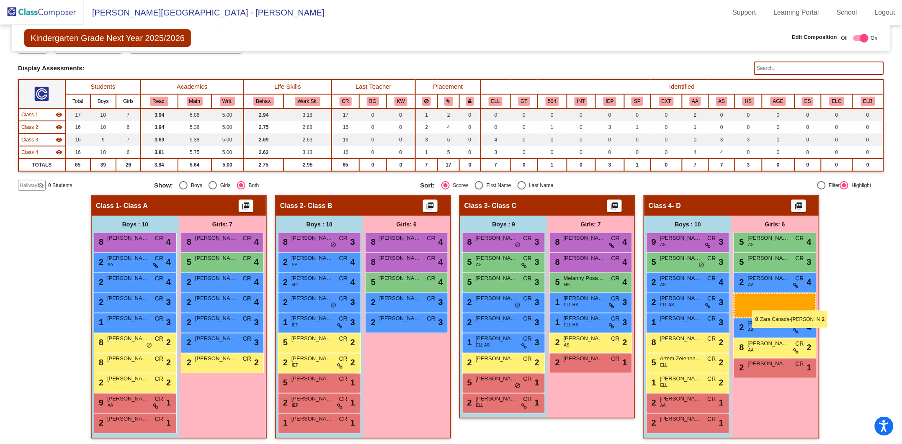
drag, startPoint x: 403, startPoint y: 340, endPoint x: 752, endPoint y: 311, distance: 350.4
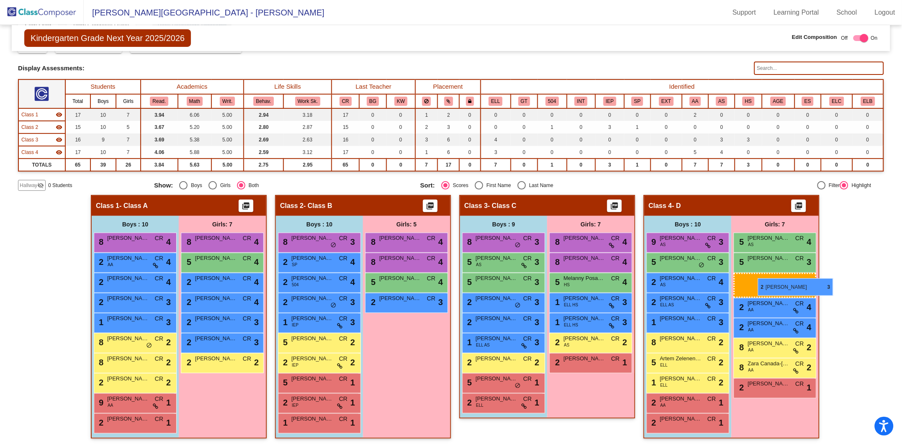
drag, startPoint x: 413, startPoint y: 299, endPoint x: 757, endPoint y: 278, distance: 344.4
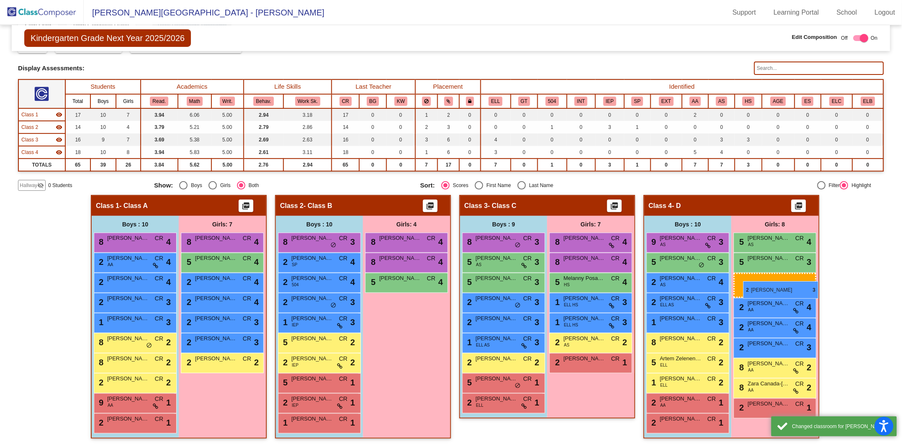
drag, startPoint x: 528, startPoint y: 298, endPoint x: 743, endPoint y: 281, distance: 215.5
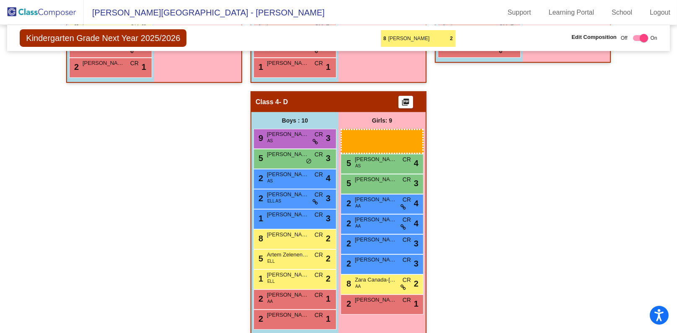
scroll to position [392, 0]
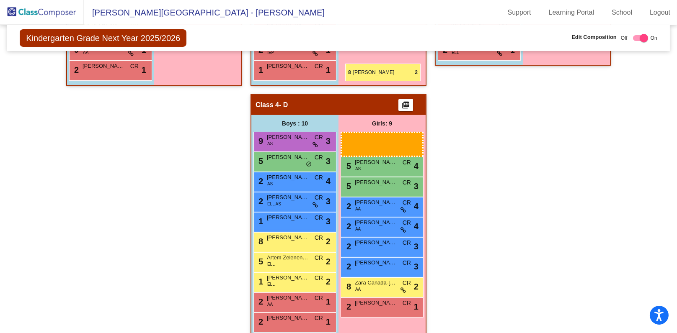
drag, startPoint x: 379, startPoint y: 246, endPoint x: 345, endPoint y: 64, distance: 185.2
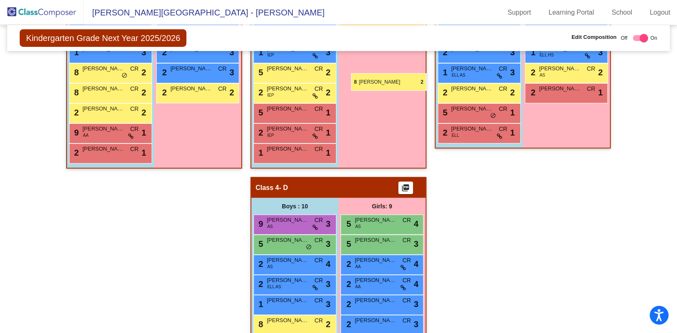
scroll to position [183, 0]
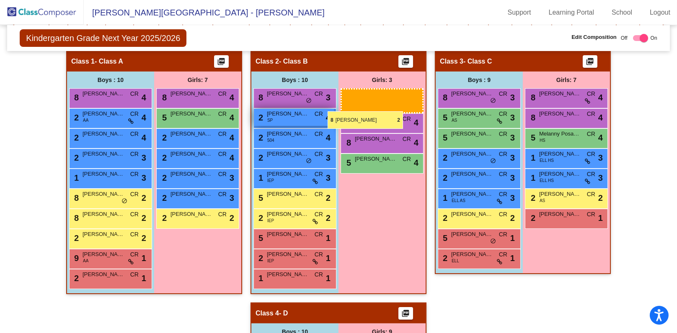
drag, startPoint x: 357, startPoint y: 317, endPoint x: 328, endPoint y: 111, distance: 208.0
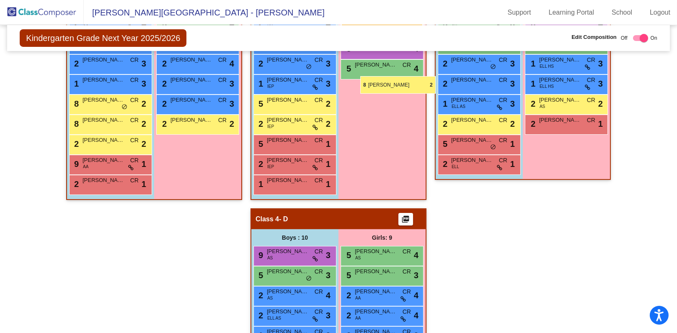
scroll to position [152, 0]
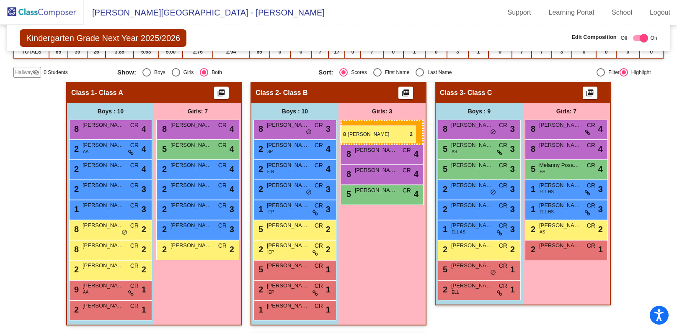
drag, startPoint x: 362, startPoint y: 245, endPoint x: 340, endPoint y: 126, distance: 121.4
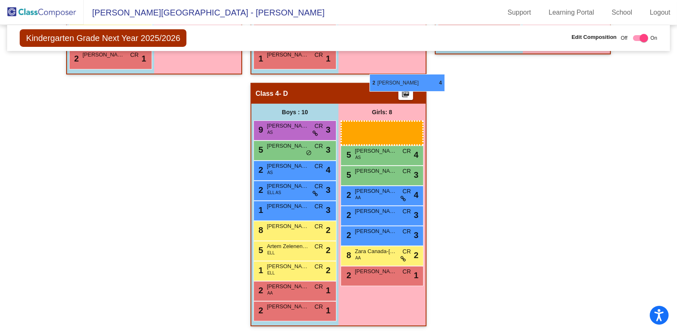
scroll to position [278, 0]
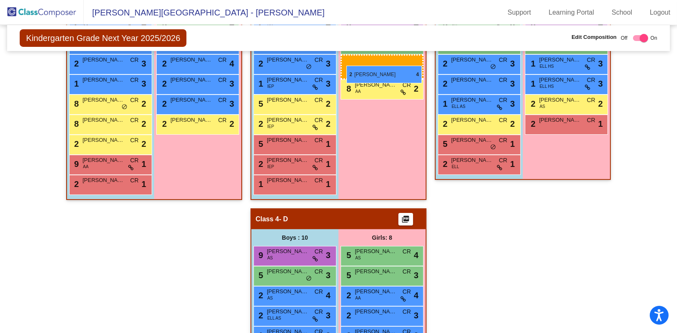
drag, startPoint x: 371, startPoint y: 167, endPoint x: 346, endPoint y: 66, distance: 104.8
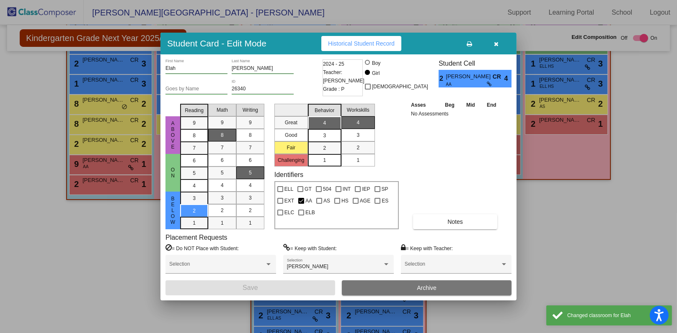
click at [500, 43] on button "button" at bounding box center [496, 43] width 27 height 15
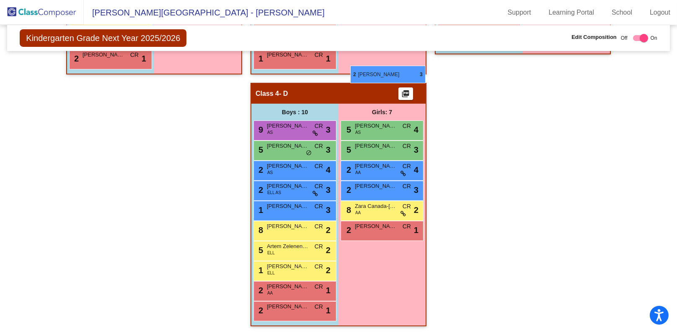
scroll to position [215, 0]
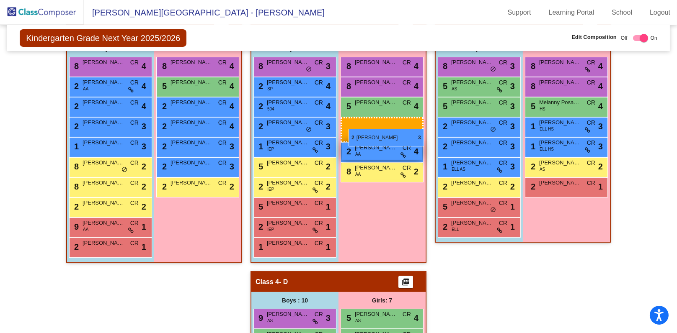
drag, startPoint x: 365, startPoint y: 195, endPoint x: 346, endPoint y: 126, distance: 72.1
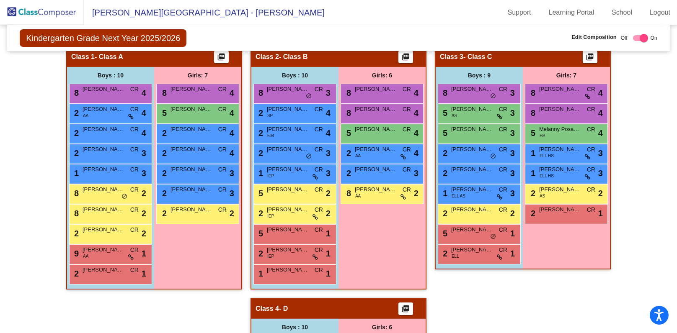
scroll to position [0, 0]
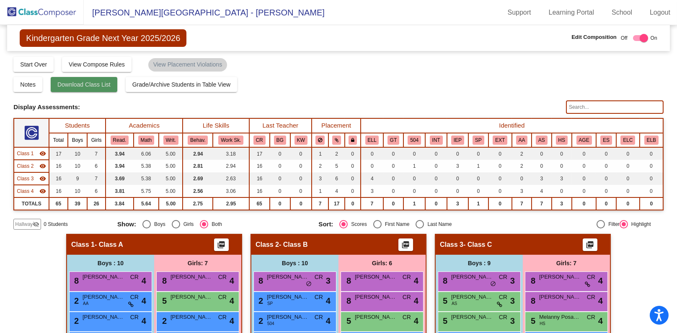
click at [84, 85] on span "Download Class List" at bounding box center [83, 84] width 53 height 7
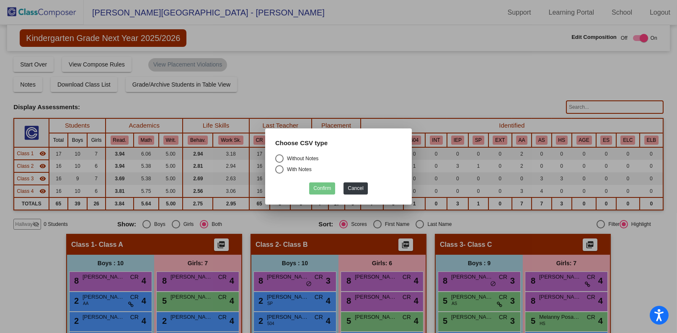
click at [278, 158] on div "Select an option" at bounding box center [279, 159] width 8 height 8
click at [279, 163] on input "Without Notes" at bounding box center [279, 163] width 0 height 0
radio input "true"
click at [314, 184] on button "Confirm" at bounding box center [322, 189] width 26 height 12
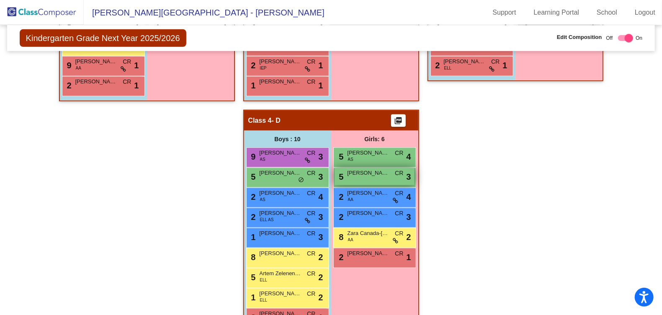
scroll to position [422, 0]
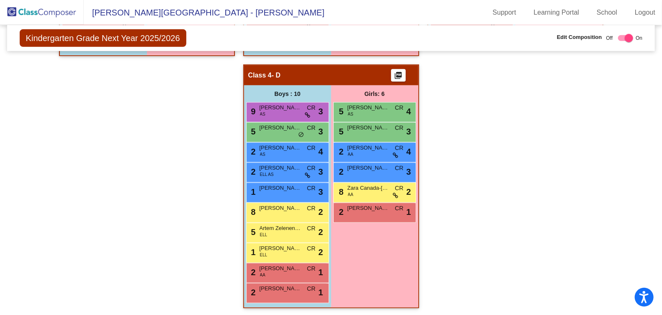
drag, startPoint x: 448, startPoint y: 139, endPoint x: 452, endPoint y: 129, distance: 11.3
click at [448, 138] on div "Hallway - Hallway Class picture_as_pdf Add Student First Name Last Name Student…" at bounding box center [331, 64] width 636 height 504
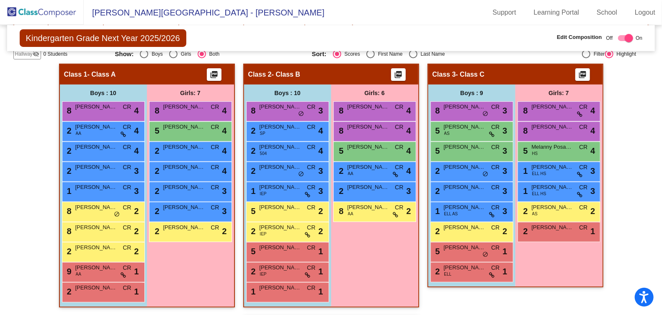
scroll to position [0, 0]
